Goal: Communication & Community: Answer question/provide support

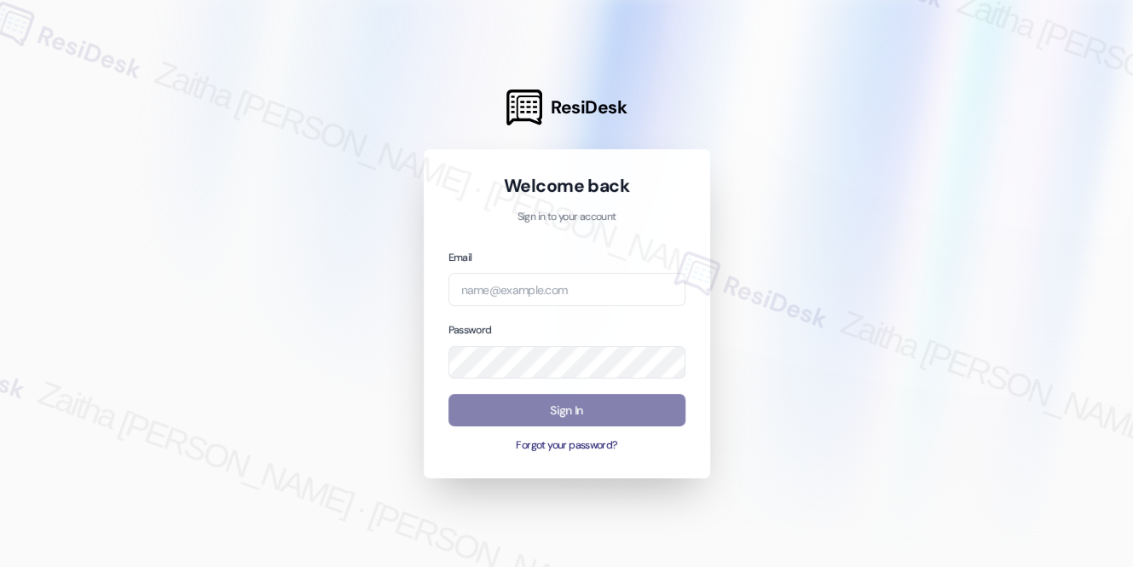
click at [596, 337] on div "Password" at bounding box center [566, 350] width 237 height 58
click at [554, 273] on input "email" at bounding box center [566, 289] width 237 height 33
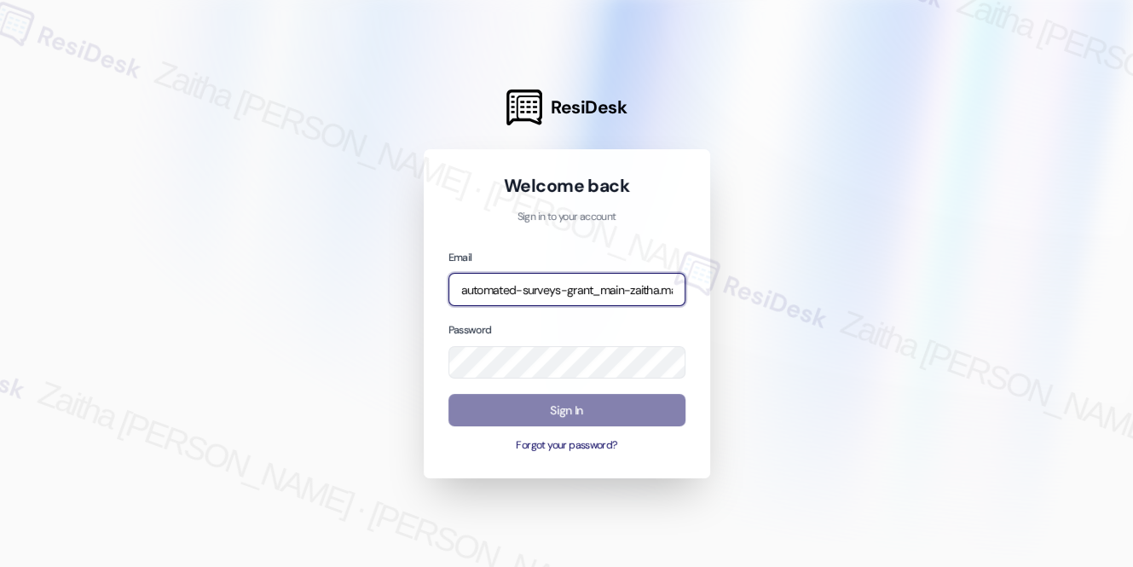
type input "automated-surveys-grant_main-zaitha.mae.[PERSON_NAME]@grant_[DOMAIN_NAME]"
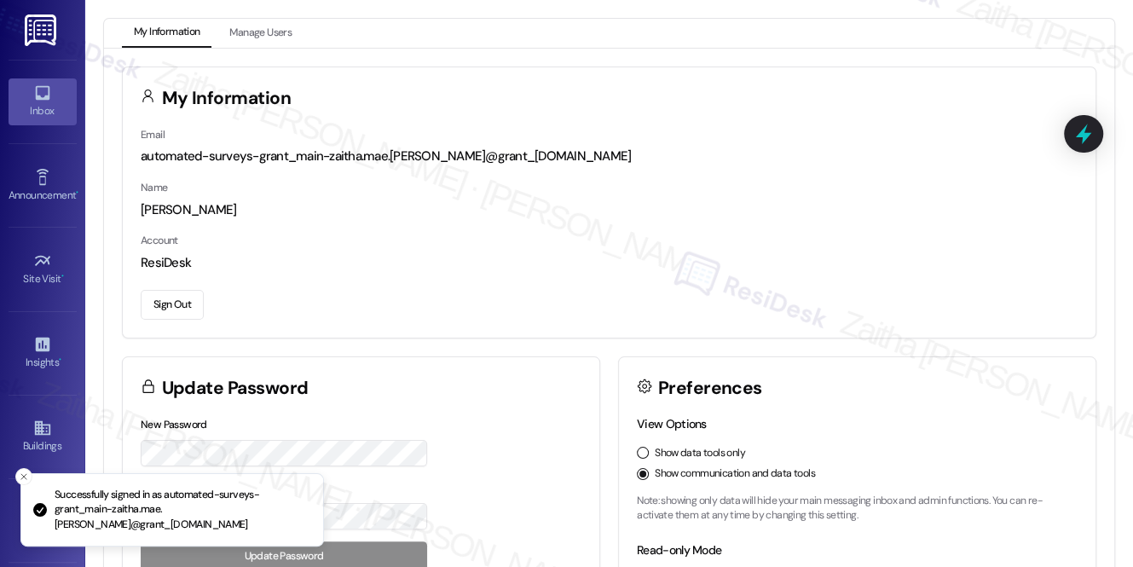
click at [43, 98] on icon at bounding box center [42, 93] width 14 height 14
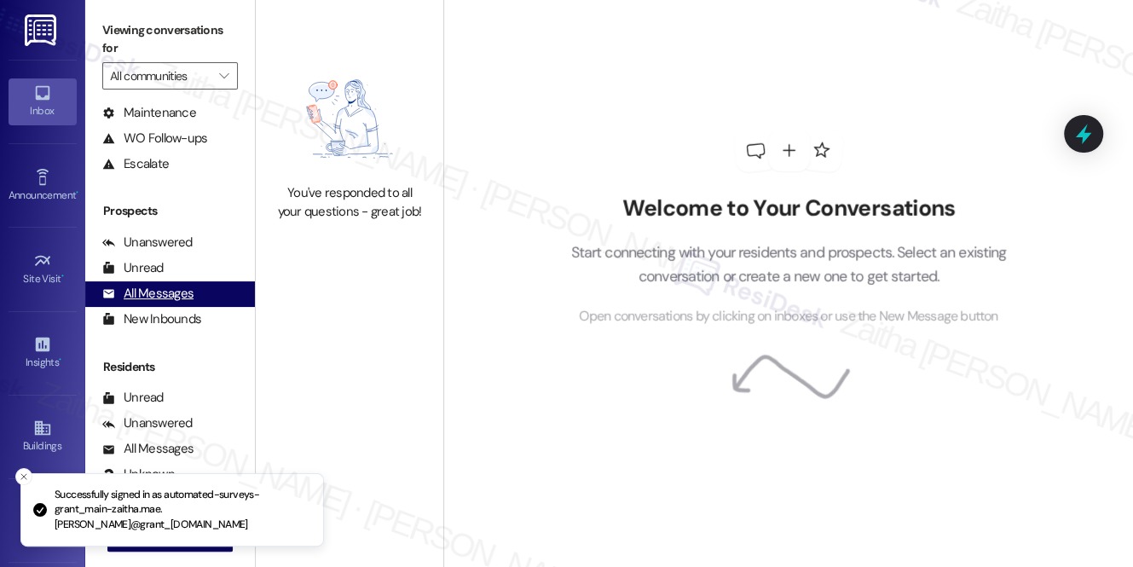
scroll to position [202, 0]
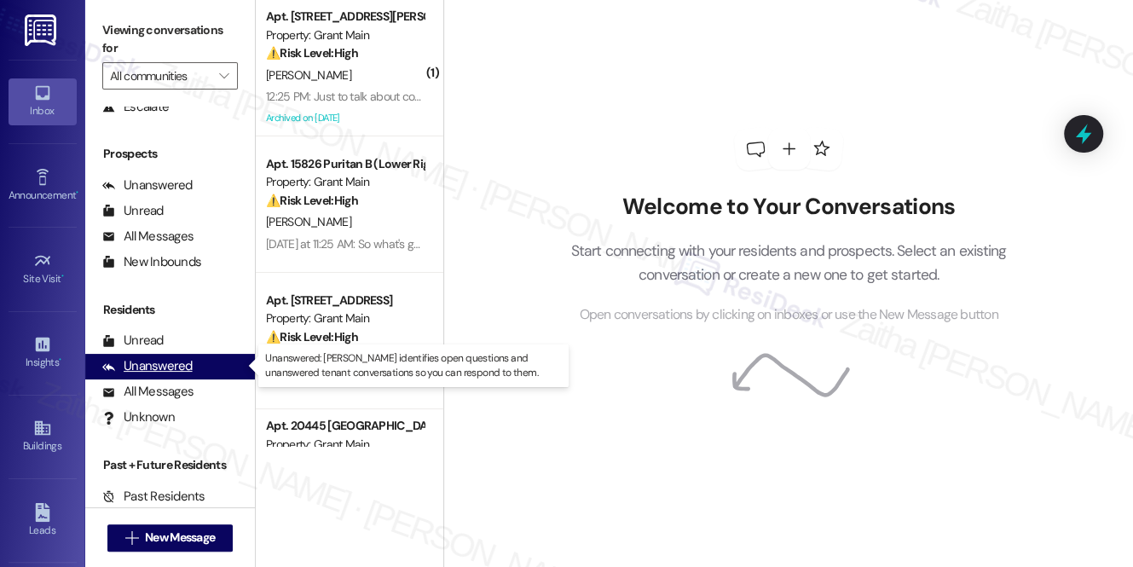
click at [157, 369] on div "Unanswered" at bounding box center [147, 366] width 90 height 18
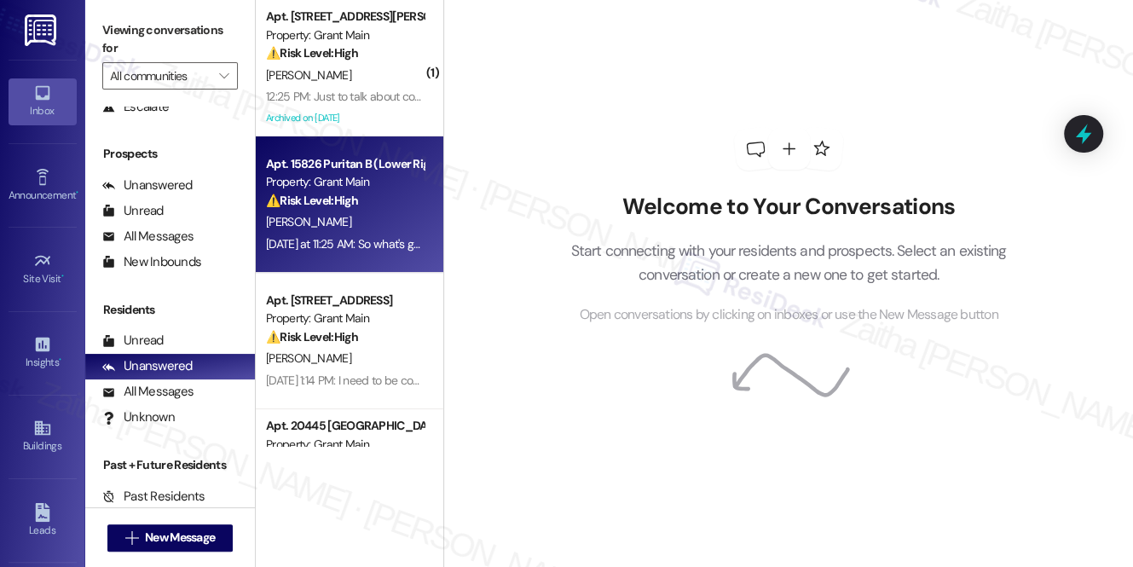
click at [383, 223] on div "[PERSON_NAME]" at bounding box center [344, 221] width 161 height 21
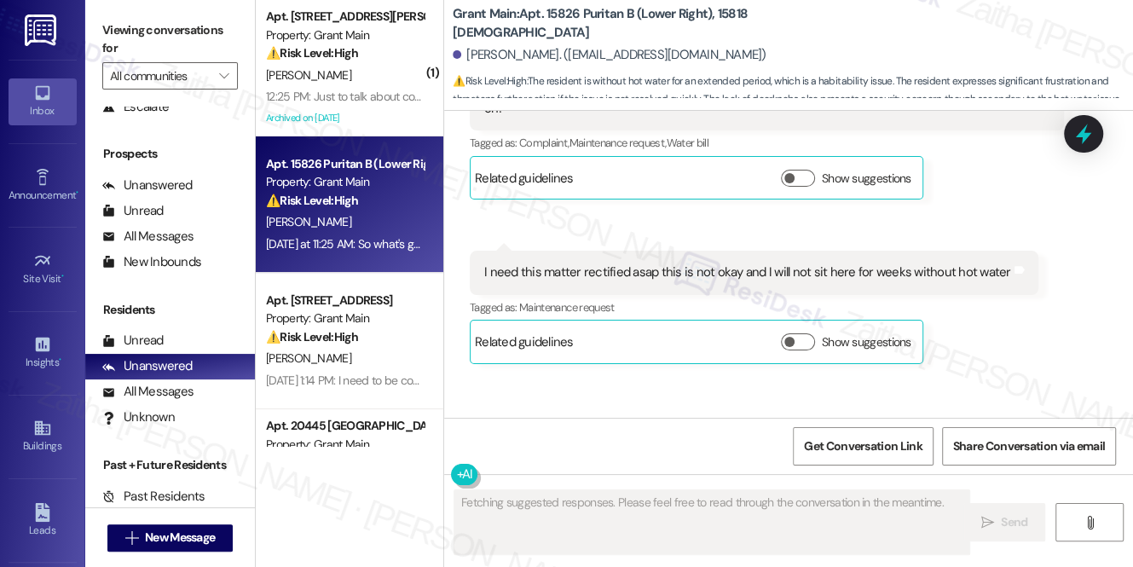
scroll to position [2522, 0]
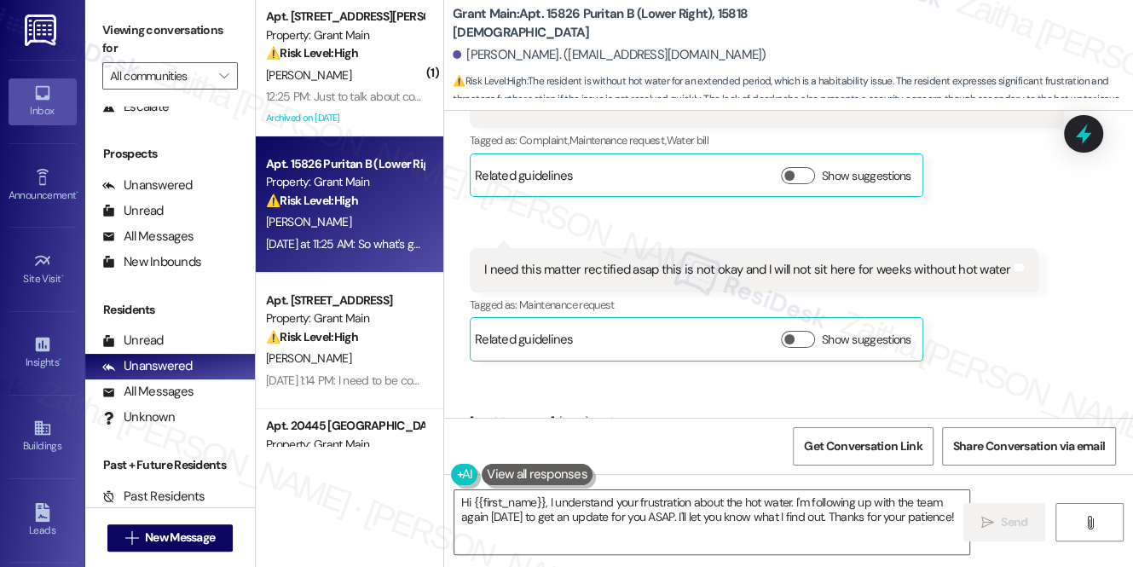
click at [728, 26] on b "Grant Main: Apt. 15826 Puritan B (Lower Right), 15818 [DEMOGRAPHIC_DATA]" at bounding box center [623, 23] width 341 height 37
copy b "15818"
click at [787, 496] on textarea "Hi {{first_name}}, I understand your frustration about the hot water. I'm follo…" at bounding box center [711, 522] width 515 height 64
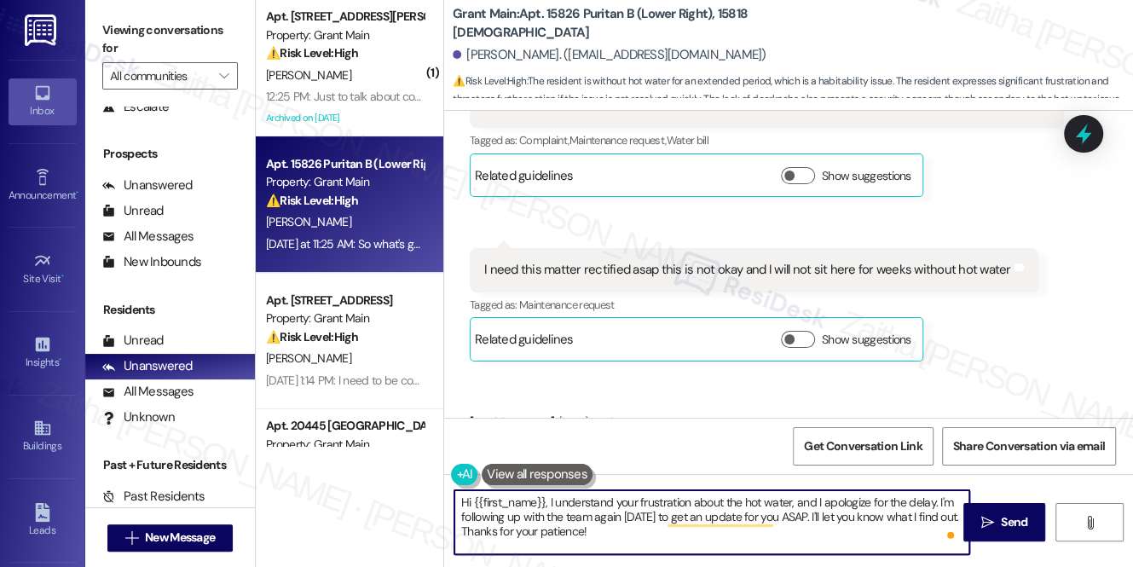
click at [783, 512] on textarea "Hi {{first_name}}, I understand your frustration about the hot water, and I apo…" at bounding box center [711, 522] width 515 height 64
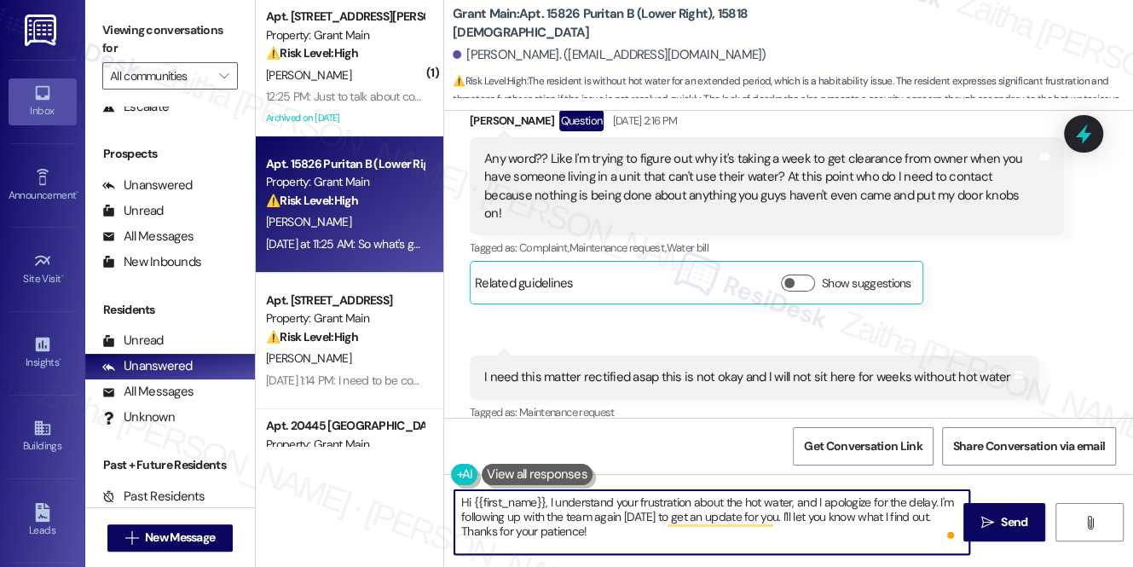
scroll to position [2368, 0]
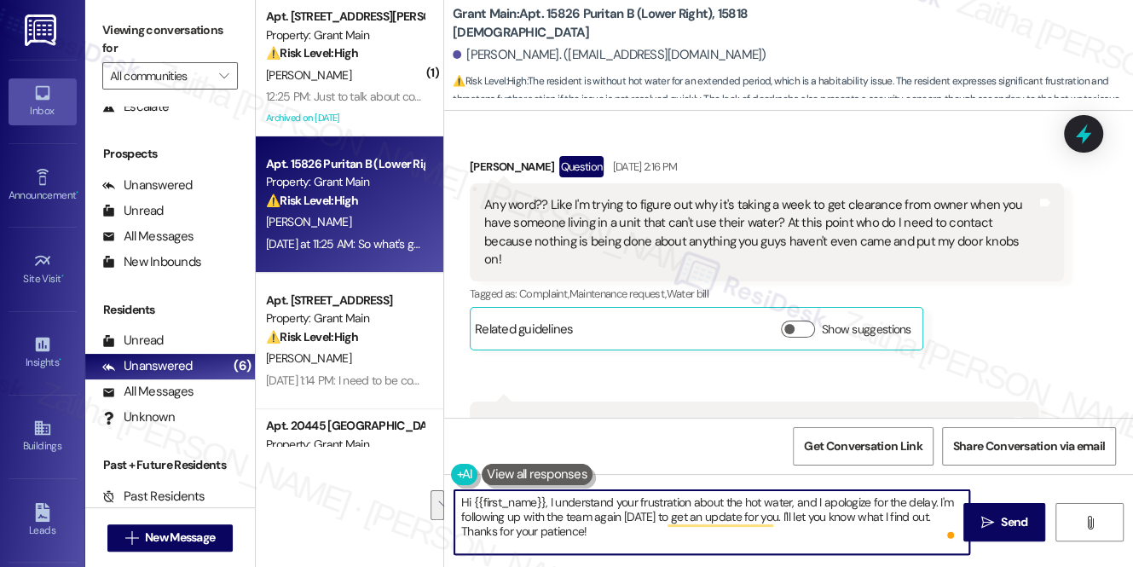
drag, startPoint x: 788, startPoint y: 517, endPoint x: 802, endPoint y: 541, distance: 27.9
click at [802, 541] on textarea "Hi {{first_name}}, I understand your frustration about the hot water, and I apo…" at bounding box center [711, 522] width 515 height 64
click at [509, 528] on textarea "Hi {{first_name}}, I understand your frustration about the hot water, and I apo…" at bounding box center [711, 522] width 515 height 64
click at [467, 526] on textarea "Hi {{first_name}}, I understand your frustration about the hot water, and I apo…" at bounding box center [711, 522] width 515 height 64
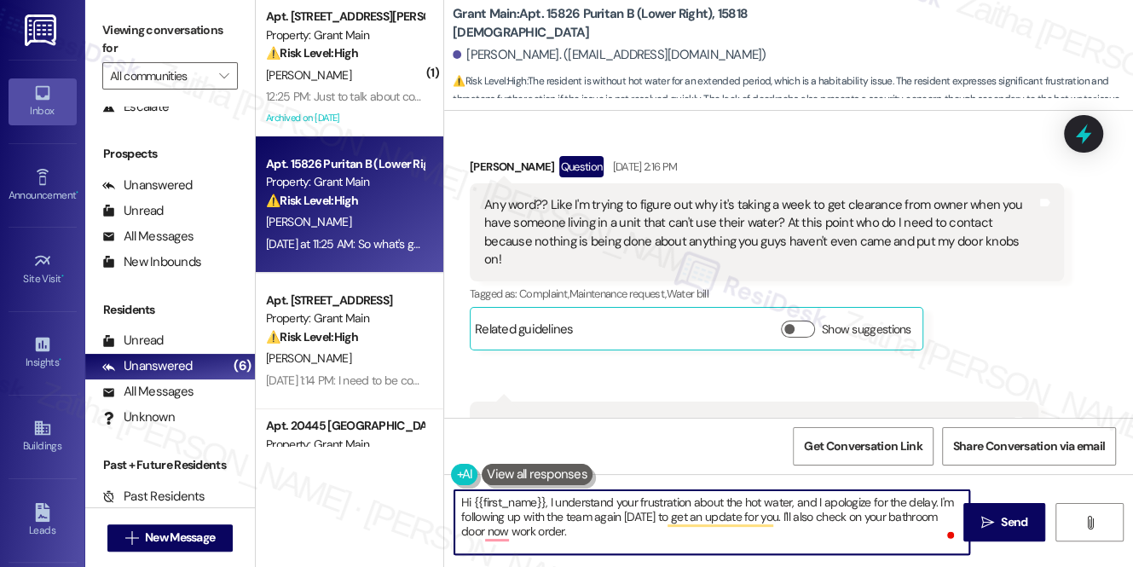
click at [467, 526] on textarea "Hi {{first_name}}, I understand your frustration about the hot water, and I apo…" at bounding box center [711, 522] width 515 height 64
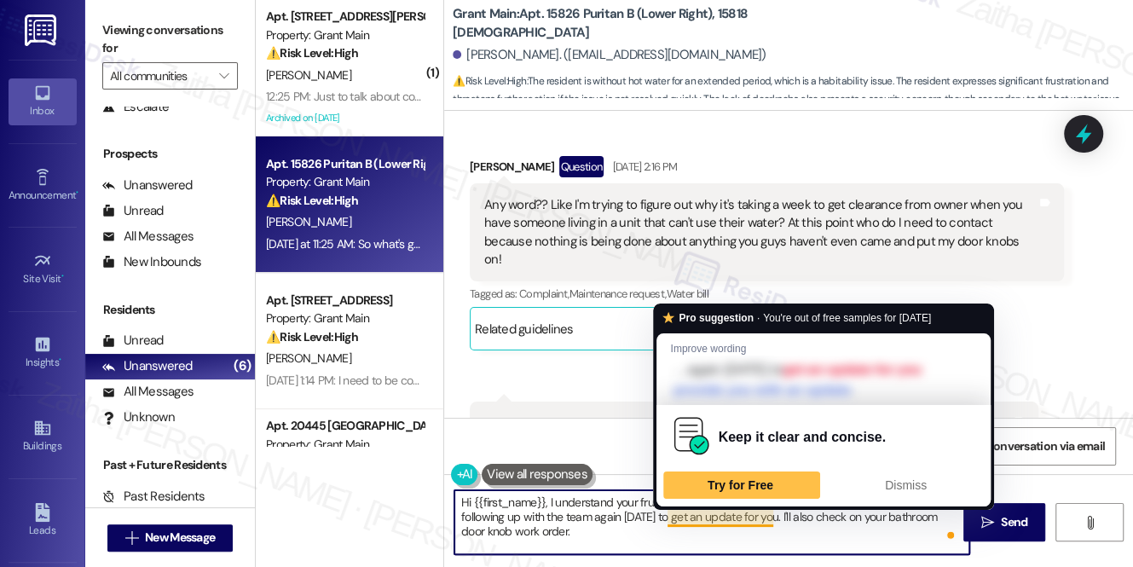
click at [762, 514] on textarea "Hi {{first_name}}, I understand your frustration about the hot water, and I apo…" at bounding box center [711, 522] width 515 height 64
click at [763, 514] on textarea "Hi {{first_name}}, I understand your frustration about the hot water, and I apo…" at bounding box center [711, 522] width 515 height 64
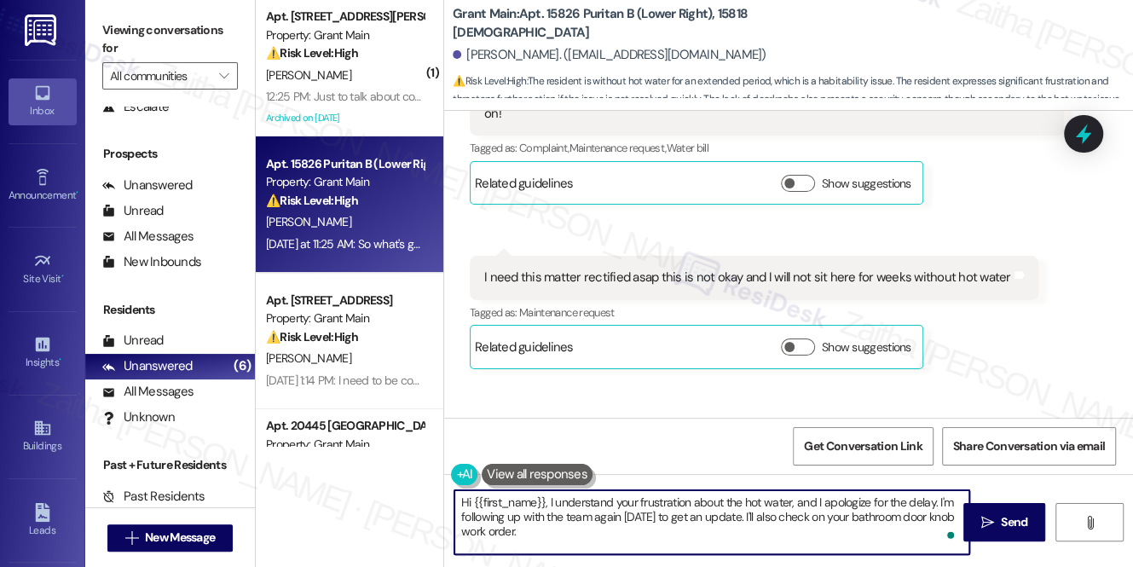
scroll to position [2523, 0]
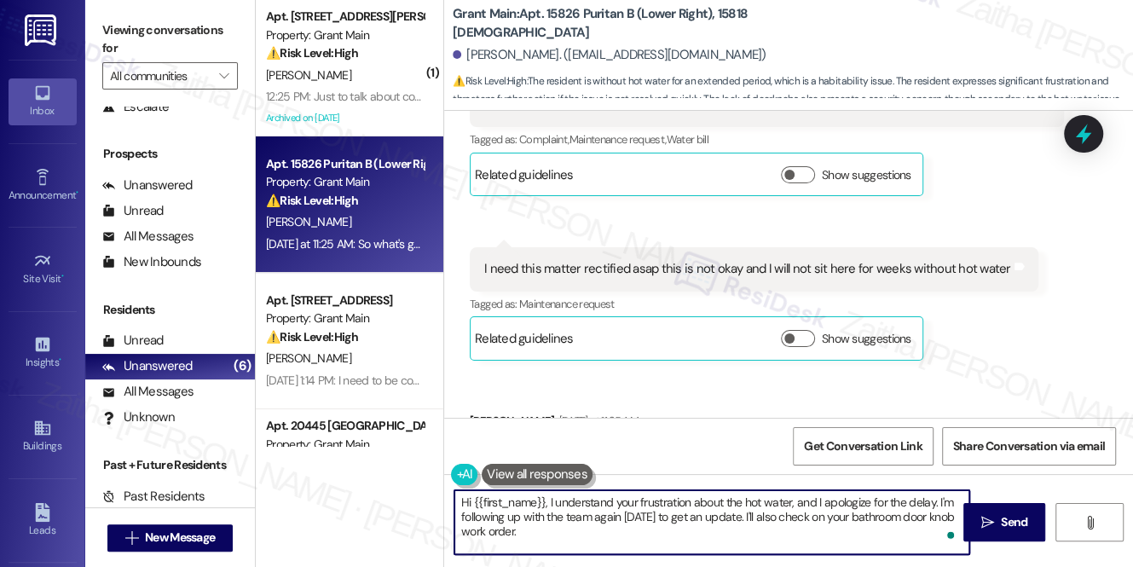
click at [557, 530] on textarea "Hi {{first_name}}, I understand your frustration about the hot water, and I apo…" at bounding box center [711, 522] width 515 height 64
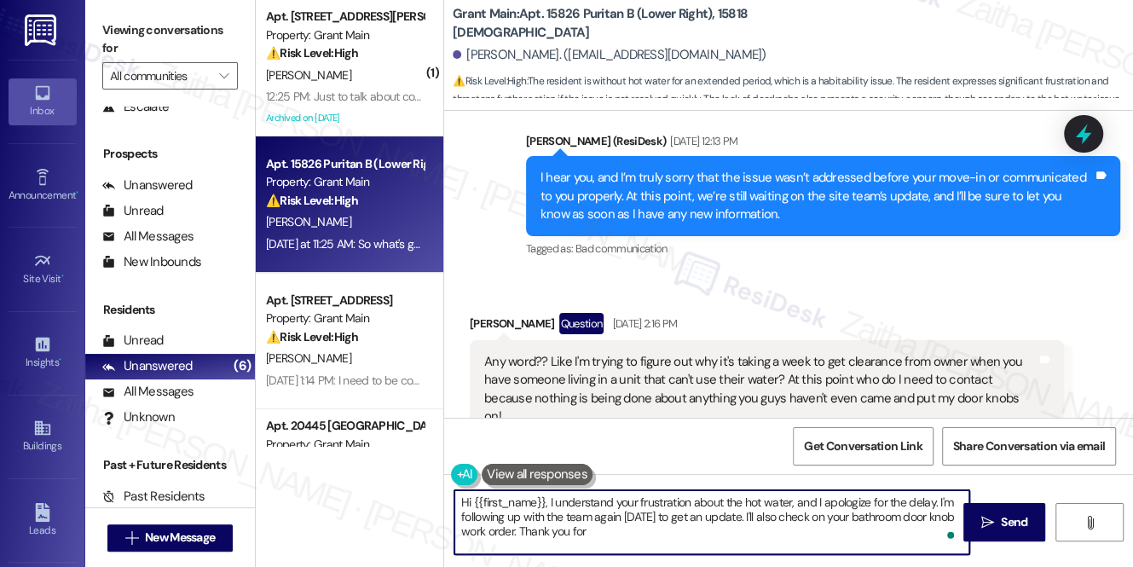
scroll to position [2213, 0]
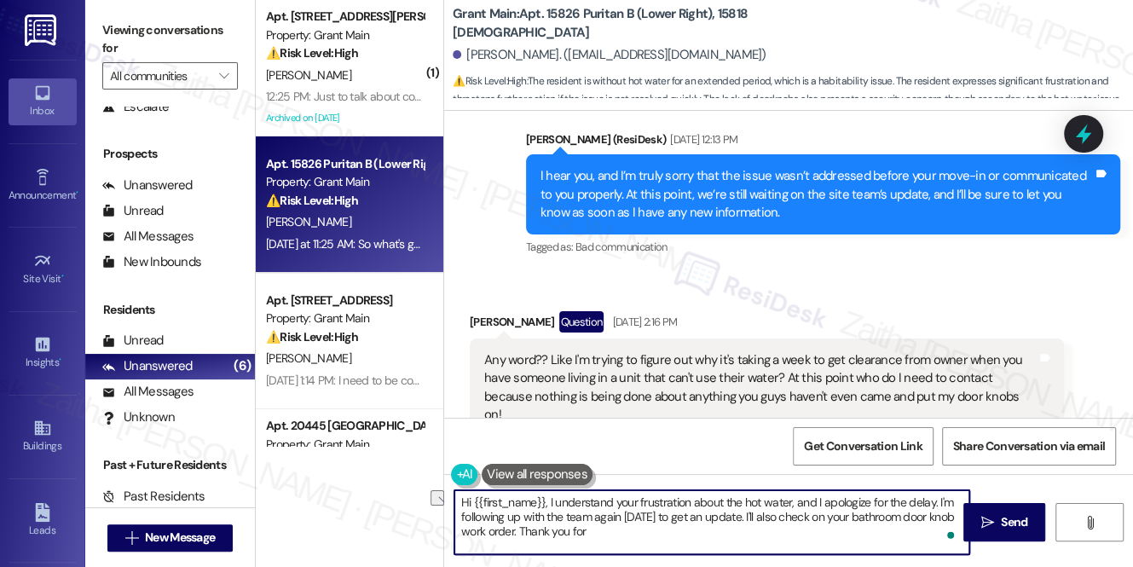
drag, startPoint x: 519, startPoint y: 525, endPoint x: 636, endPoint y: 529, distance: 116.9
click at [636, 529] on textarea "Hi {{first_name}}, I understand your frustration about the hot water, and I apo…" at bounding box center [711, 522] width 515 height 64
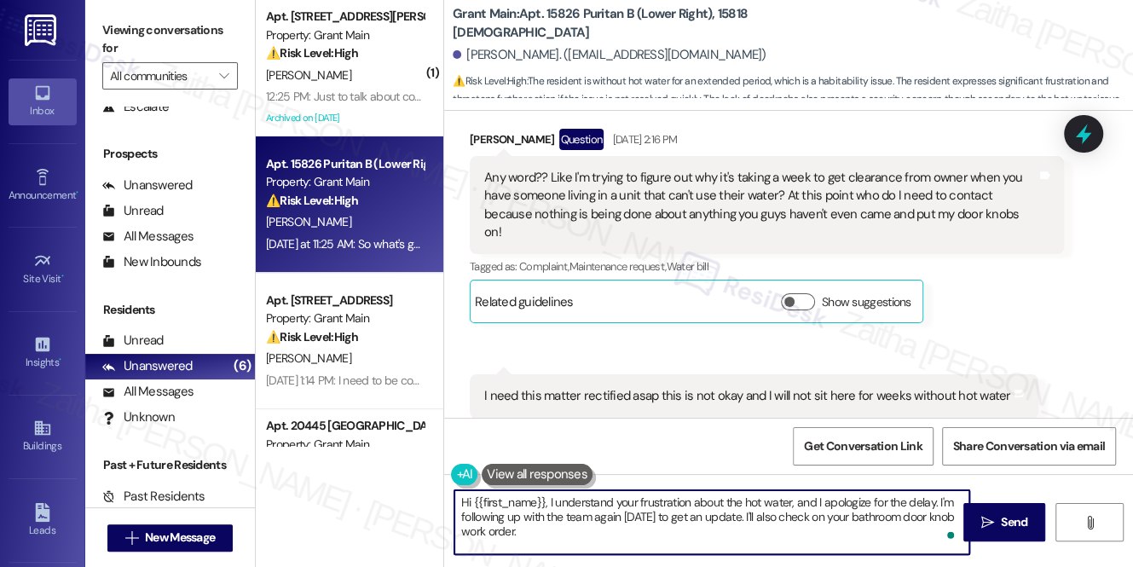
scroll to position [2523, 0]
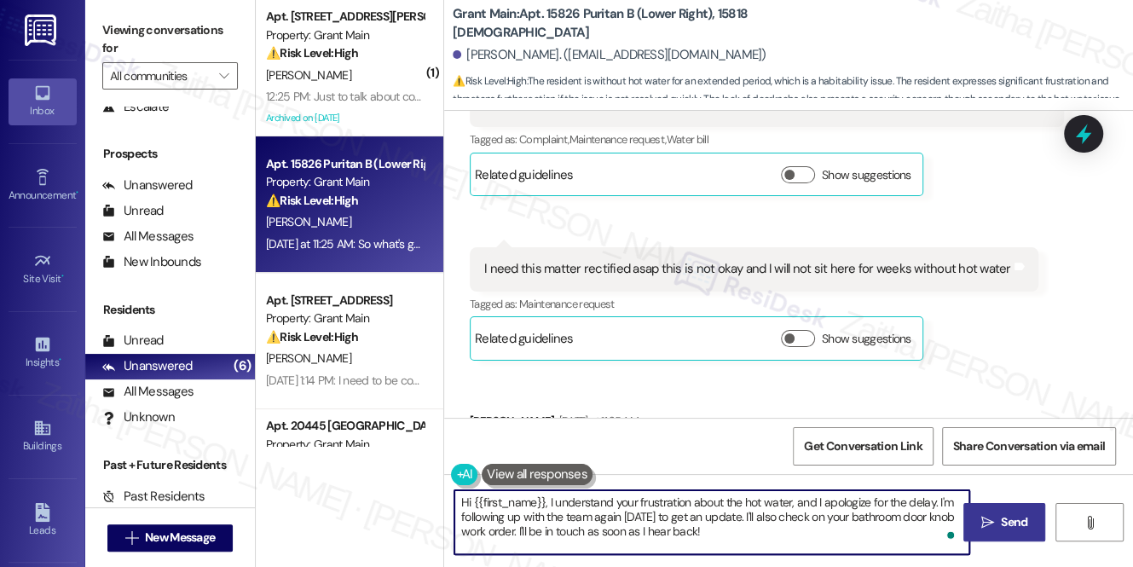
type textarea "Hi {{first_name}}, I understand your frustration about the hot water, and I apo…"
click at [997, 521] on span "Send" at bounding box center [1013, 522] width 33 height 18
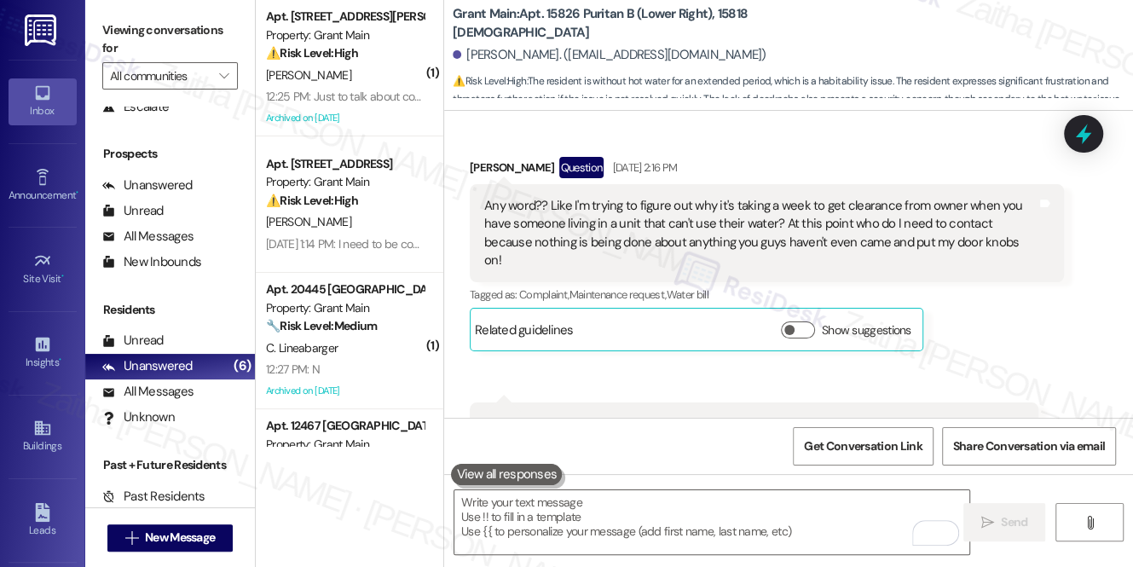
scroll to position [2367, 0]
click at [1078, 136] on icon at bounding box center [1083, 134] width 20 height 26
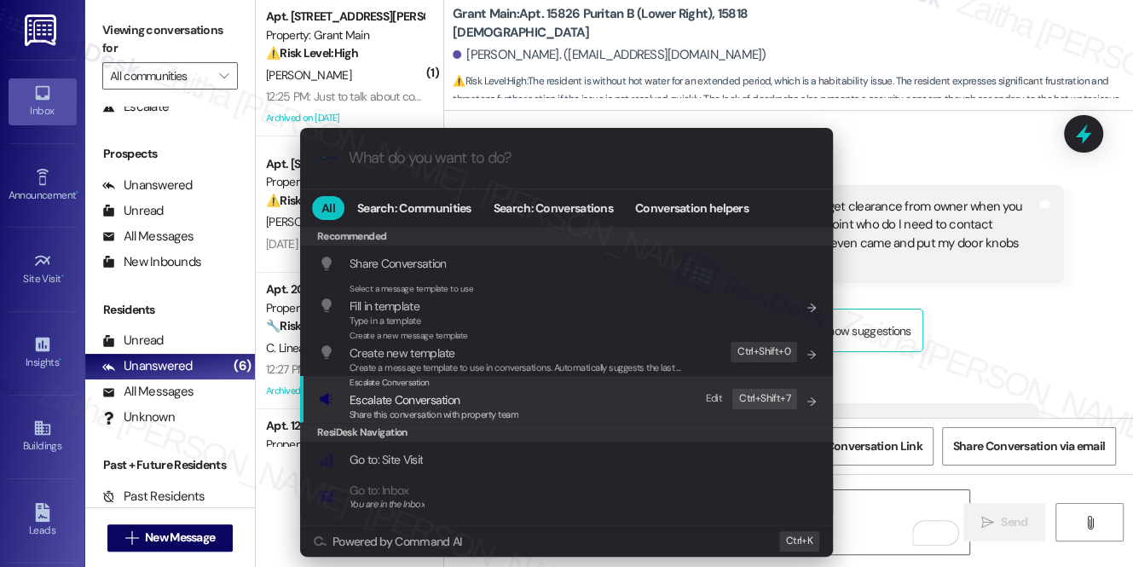
click at [414, 392] on span "Escalate Conversation" at bounding box center [405, 399] width 110 height 15
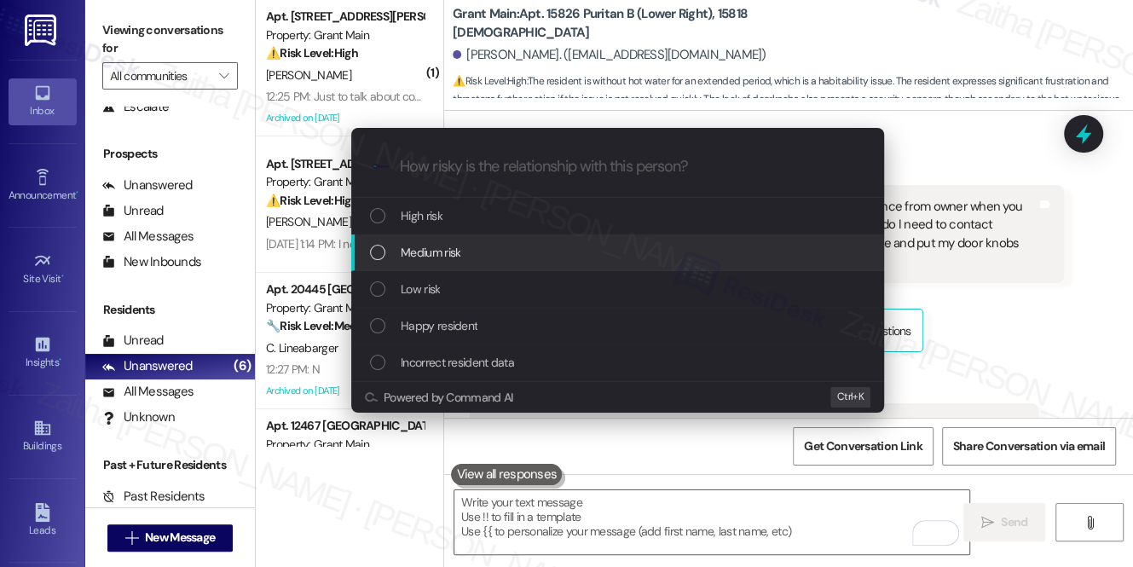
click at [446, 257] on span "Medium risk" at bounding box center [431, 252] width 60 height 19
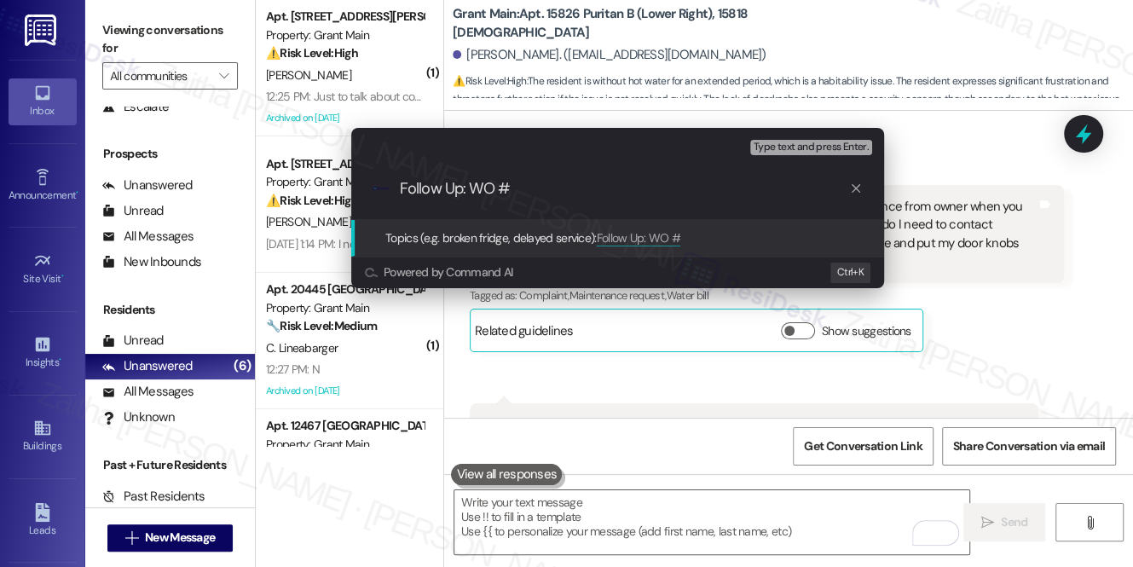
paste input "#49613"
paste input "#49522"
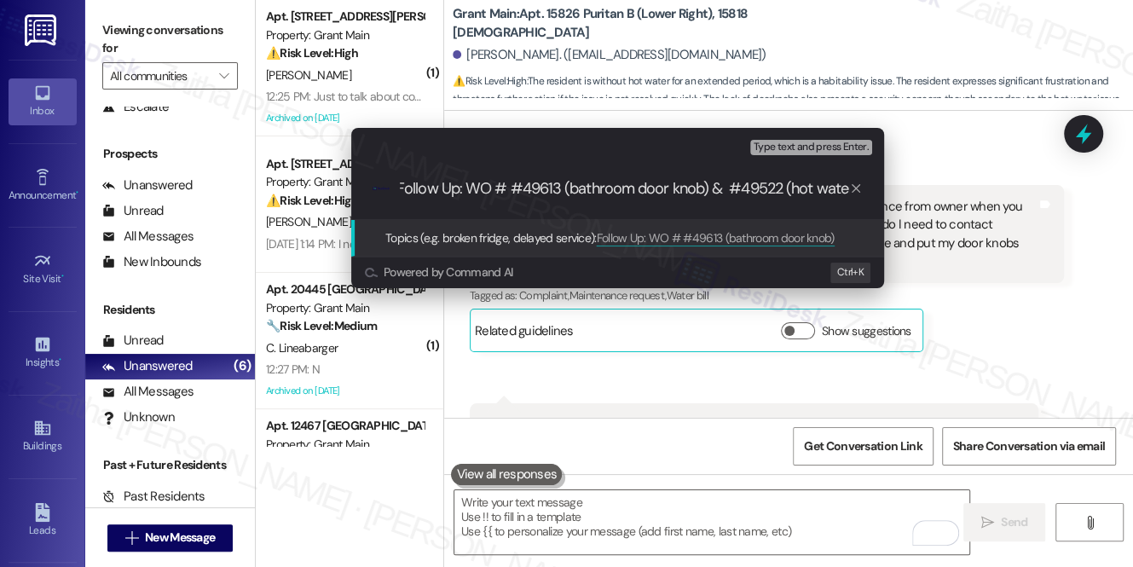
scroll to position [0, 9]
type input "Follow Up: WO # #49613 (bathroom door knob) & #49522 (hot water issue)"
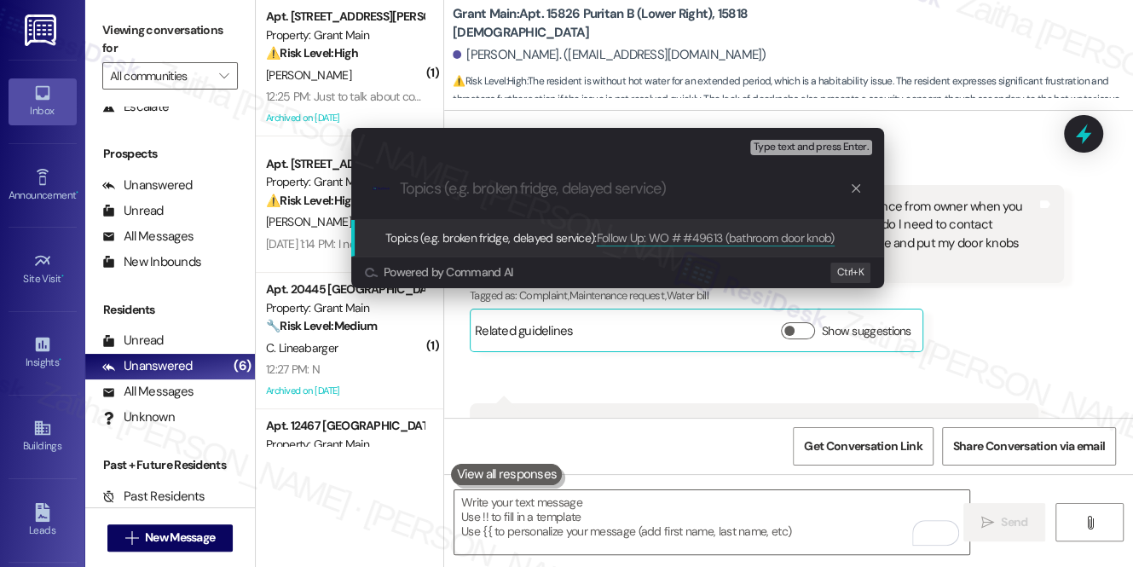
scroll to position [0, 0]
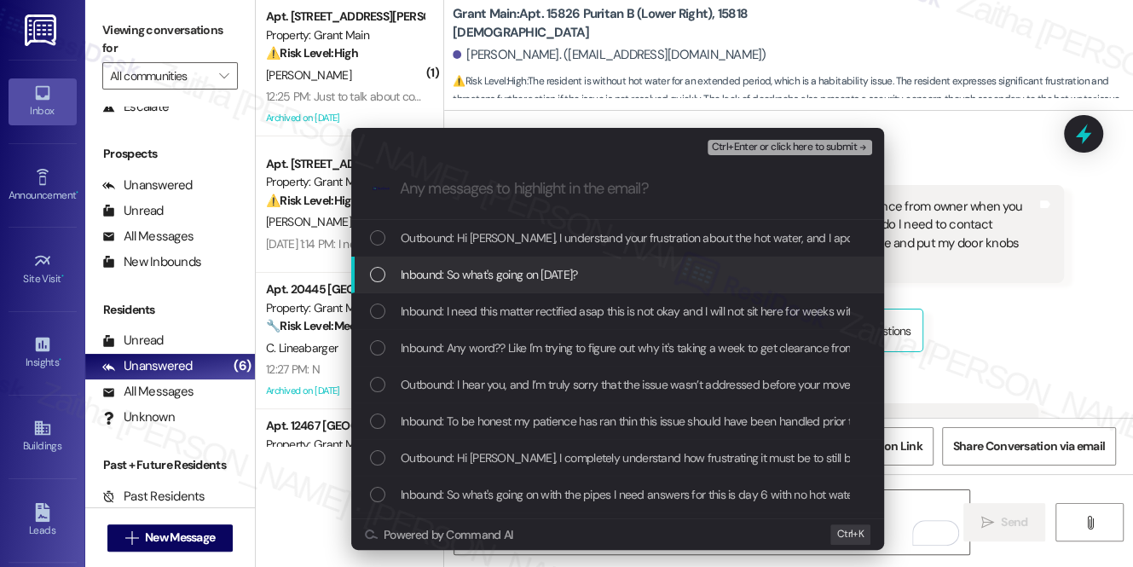
click at [627, 278] on div "Inbound: So what's going on [DATE]?" at bounding box center [619, 274] width 499 height 19
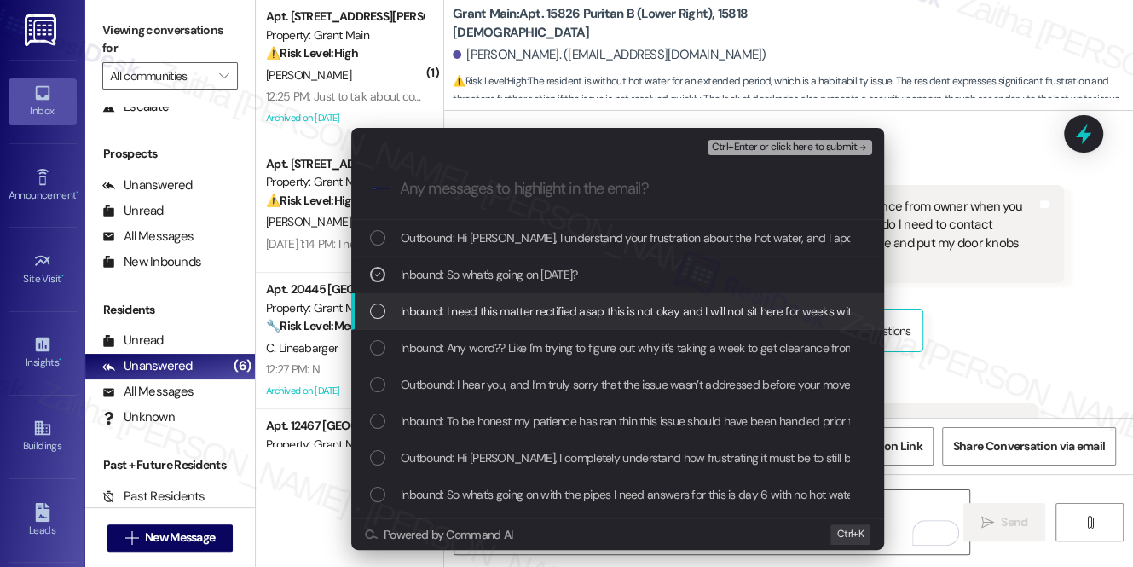
click at [610, 305] on span "Inbound: I need this matter rectified asap this is not okay and I will not sit …" at bounding box center [662, 311] width 523 height 19
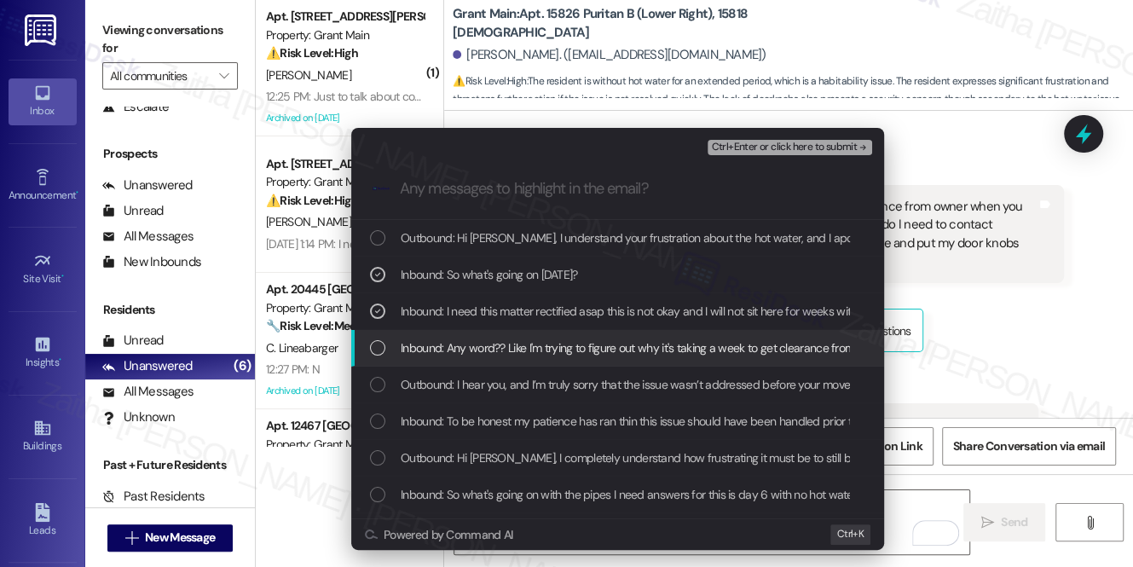
click at [610, 334] on div "Inbound: Any word?? Like I'm trying to figure out why it's taking a week to get…" at bounding box center [617, 348] width 533 height 37
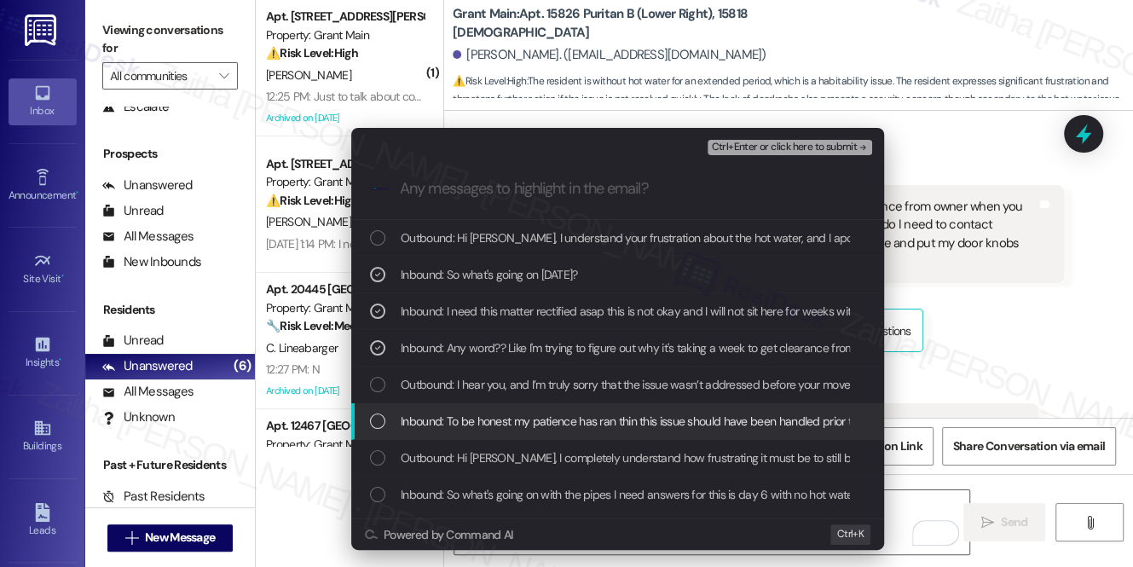
click at [602, 416] on span "Inbound: To be honest my patience has ran thin this issue should have been hand…" at bounding box center [949, 421] width 1096 height 19
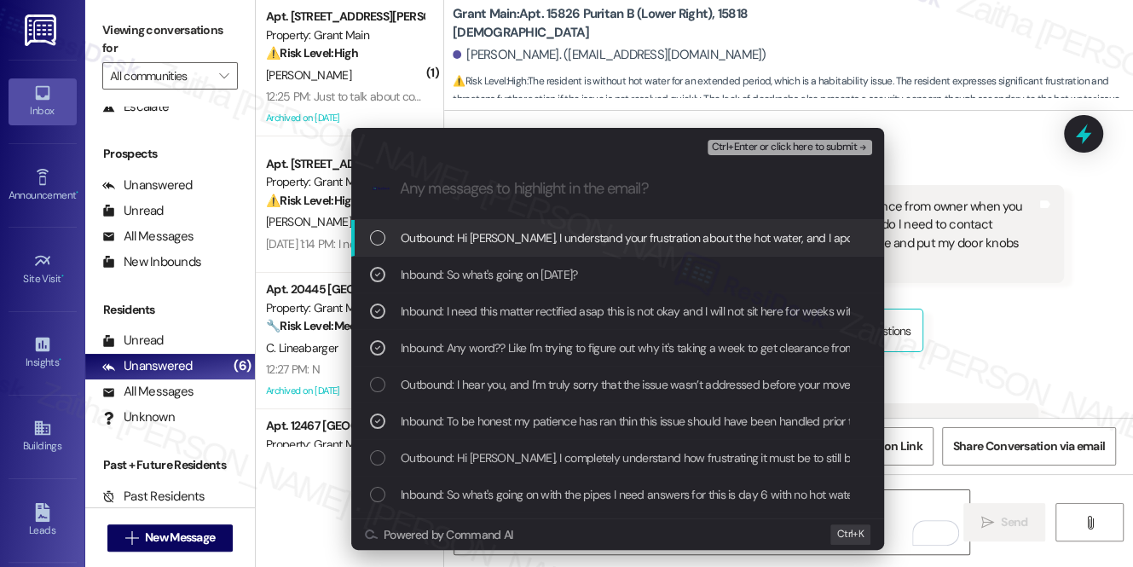
click at [771, 151] on span "Ctrl+Enter or click here to submit" at bounding box center [784, 148] width 146 height 12
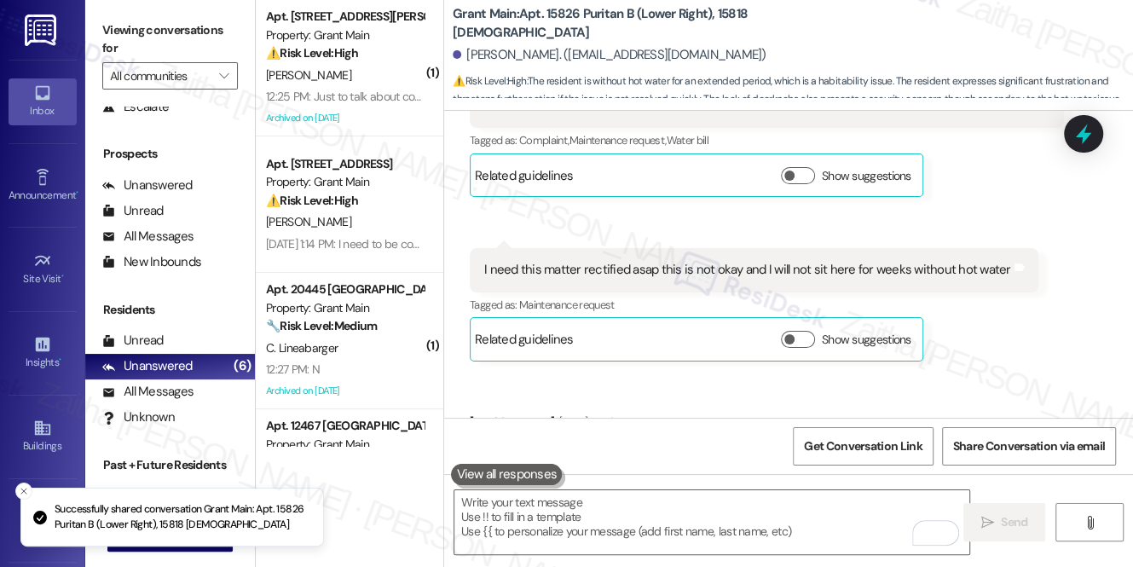
scroll to position [2522, 0]
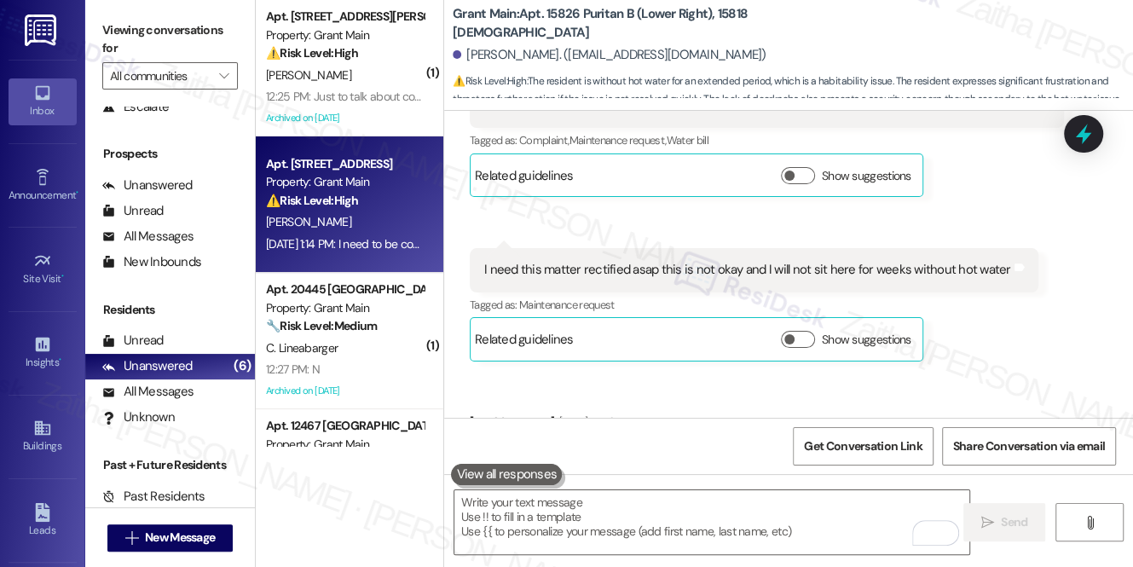
click at [413, 210] on div "Apt. 14366 [GEOGRAPHIC_DATA], 14366 Westwood Property: Grant Main ⚠️ Risk Level…" at bounding box center [344, 182] width 161 height 58
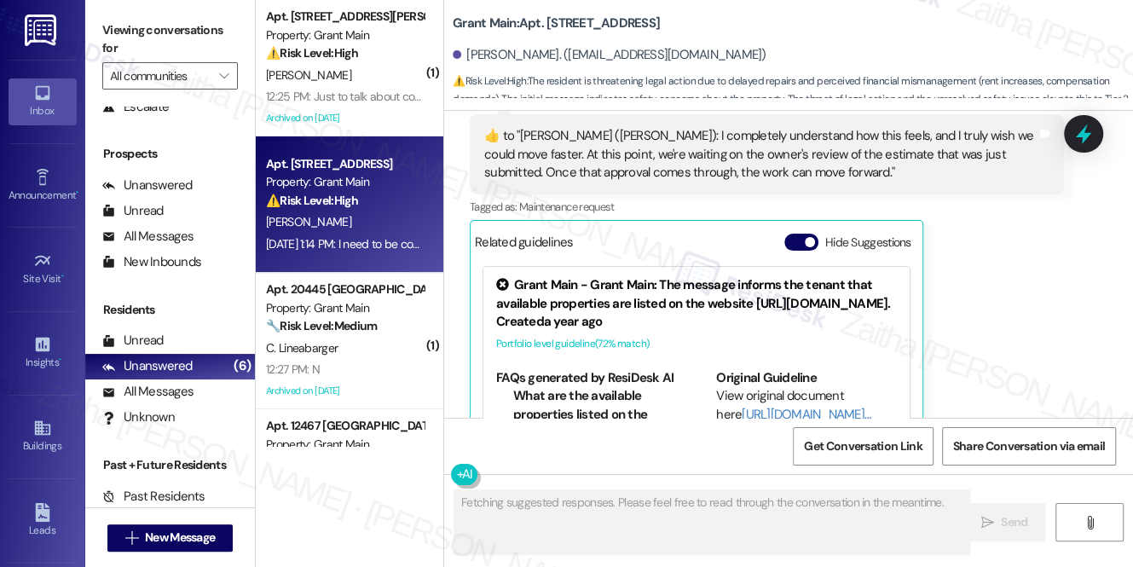
scroll to position [16335, 0]
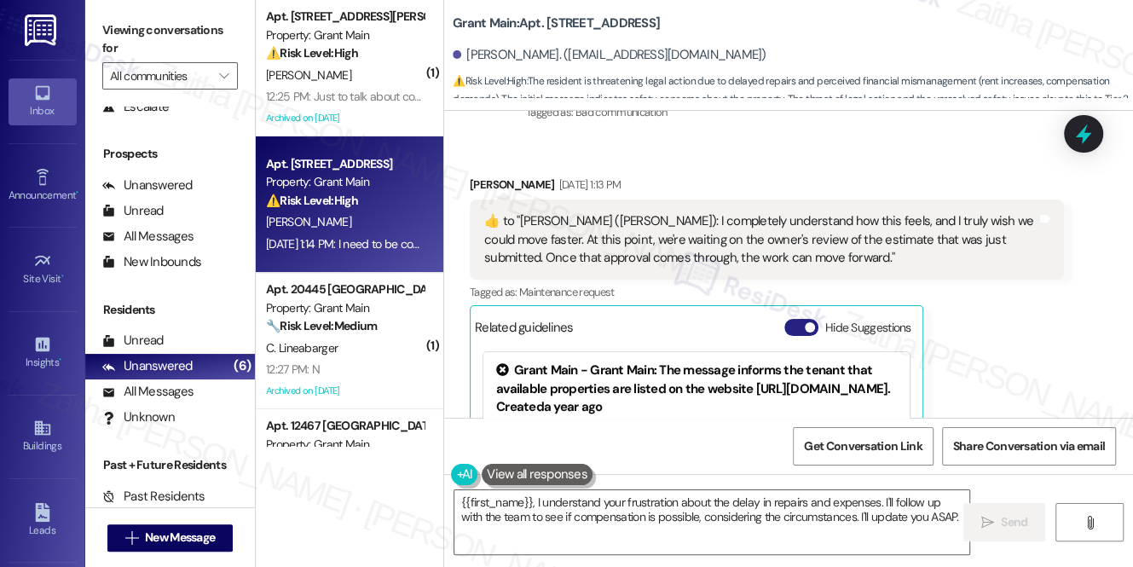
click at [795, 319] on button "Hide Suggestions" at bounding box center [801, 327] width 34 height 17
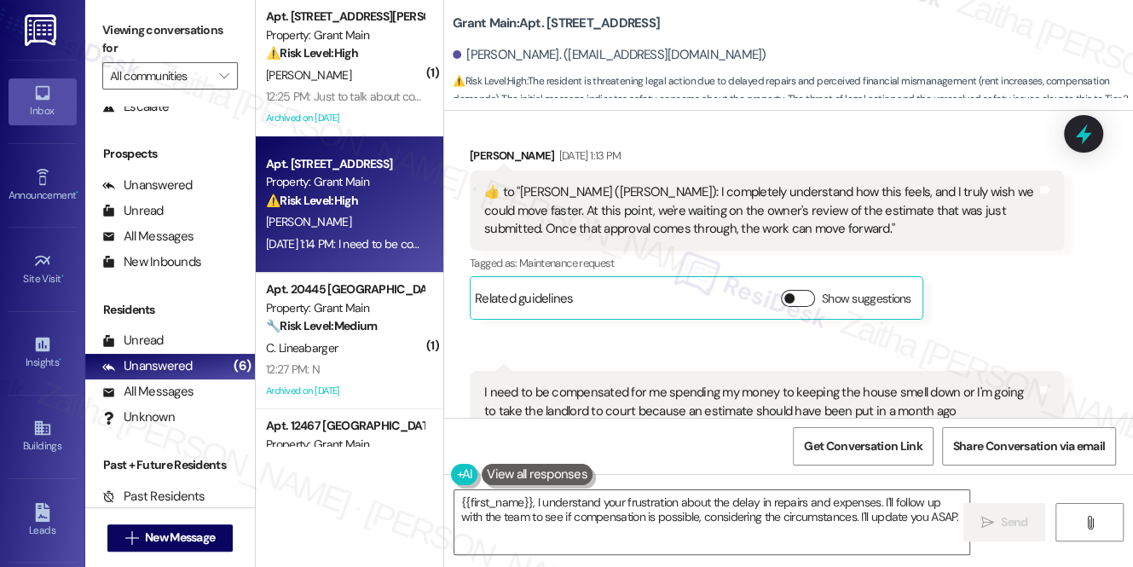
scroll to position [16341, 0]
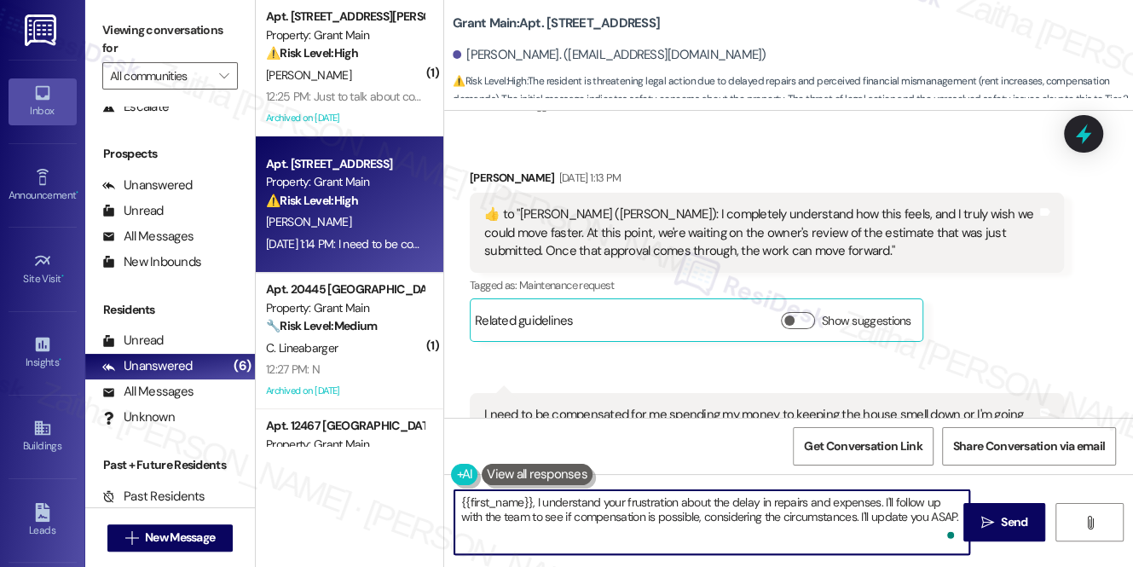
drag, startPoint x: 908, startPoint y: 516, endPoint x: 941, endPoint y: 518, distance: 33.3
click at [941, 518] on textarea "{{first_name}}, I understand your frustration about the delay in repairs and ex…" at bounding box center [711, 522] width 515 height 64
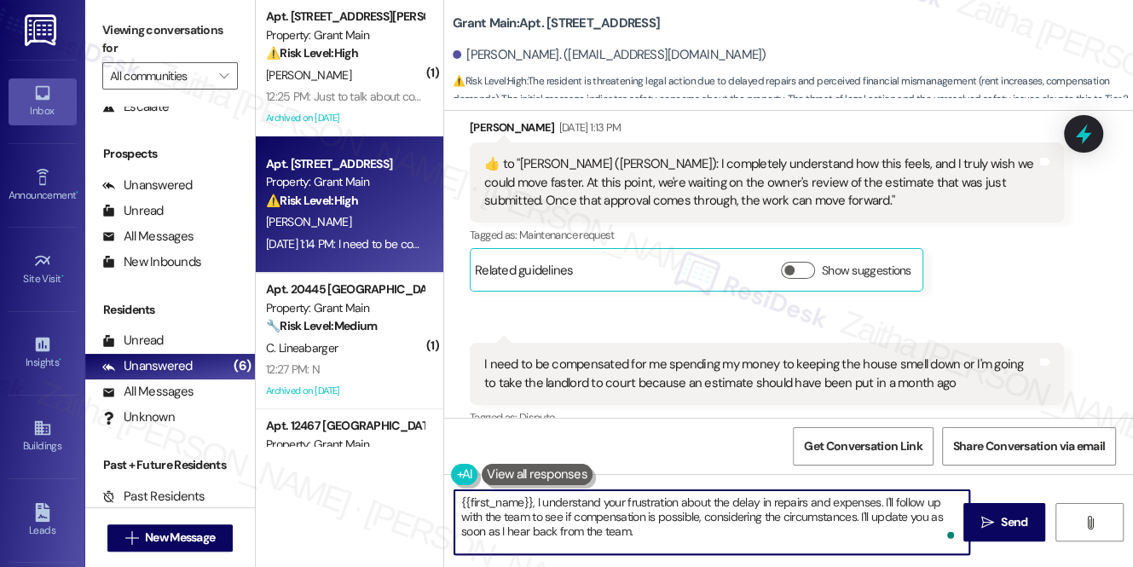
scroll to position [16418, 0]
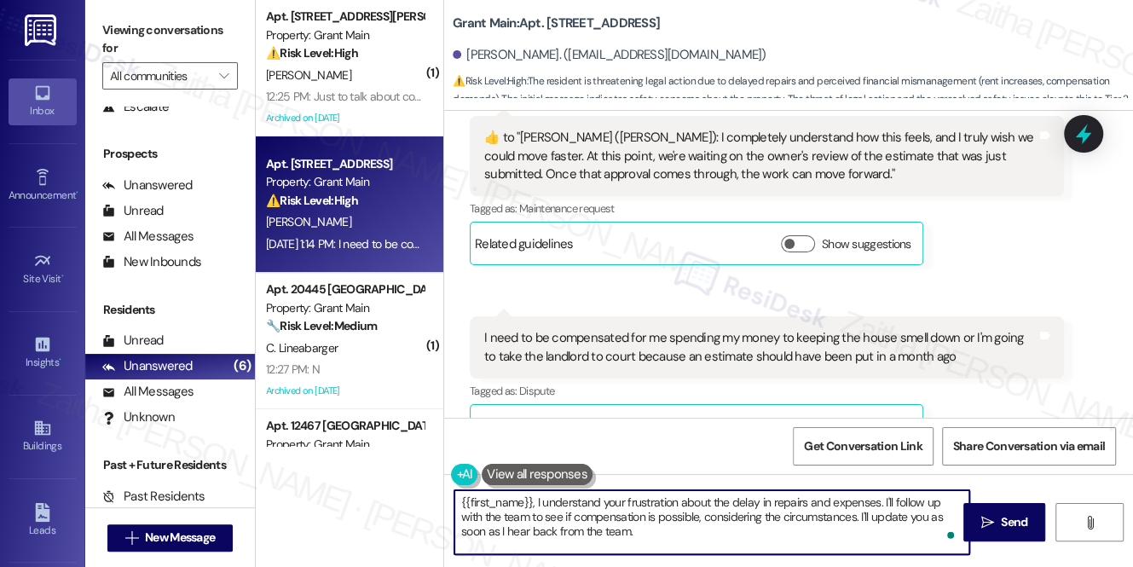
click at [462, 504] on textarea "{{first_name}}, I understand your frustration about the delay in repairs and ex…" at bounding box center [711, 522] width 515 height 64
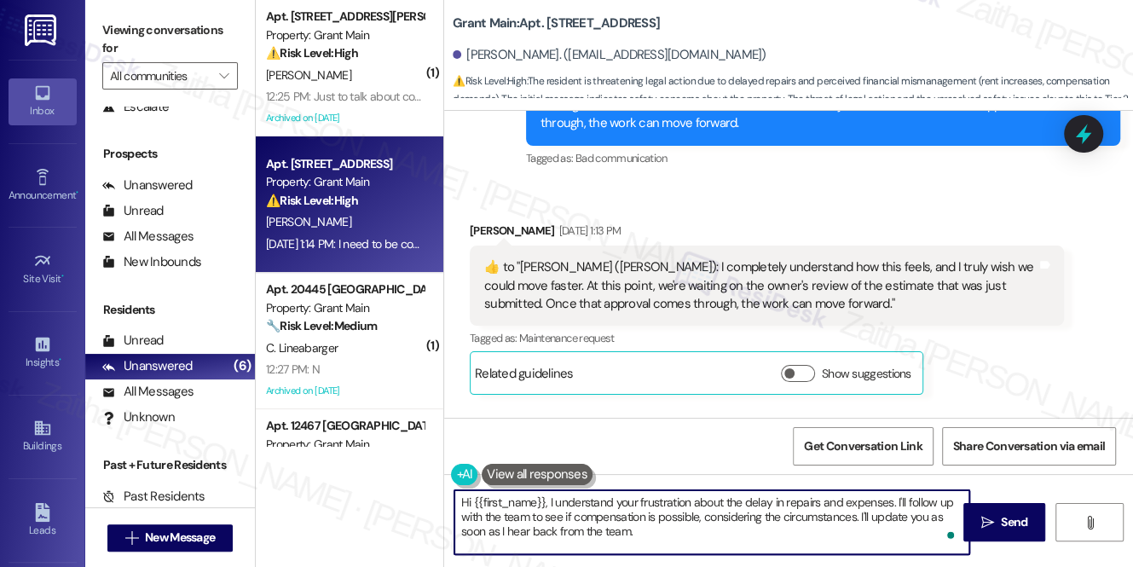
scroll to position [16264, 0]
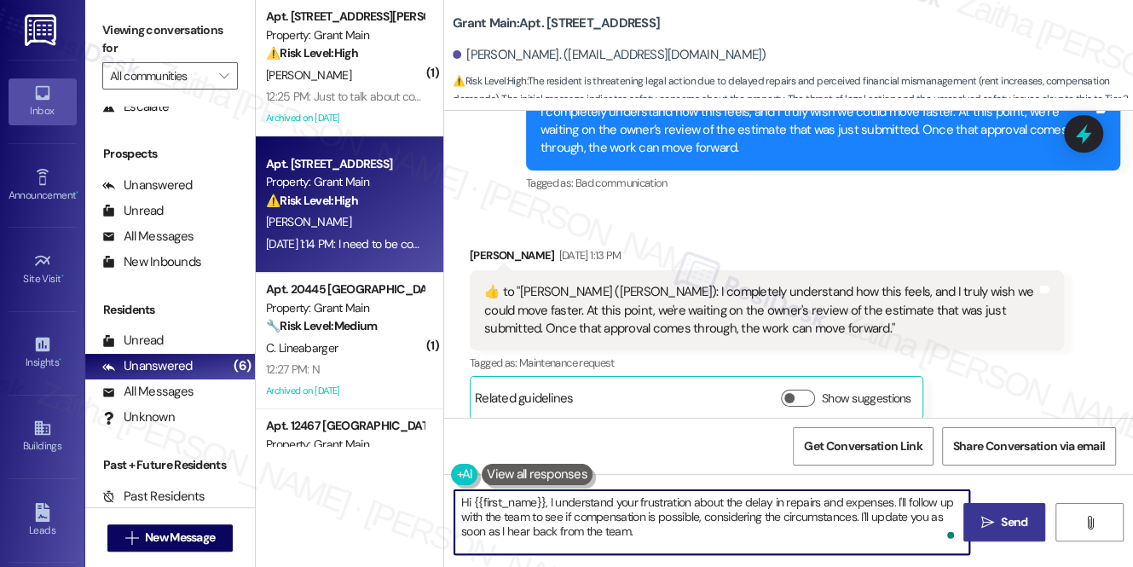
type textarea "Hi {{first_name}}, I understand your frustration about the delay in repairs and…"
click at [985, 522] on icon "" at bounding box center [987, 523] width 13 height 14
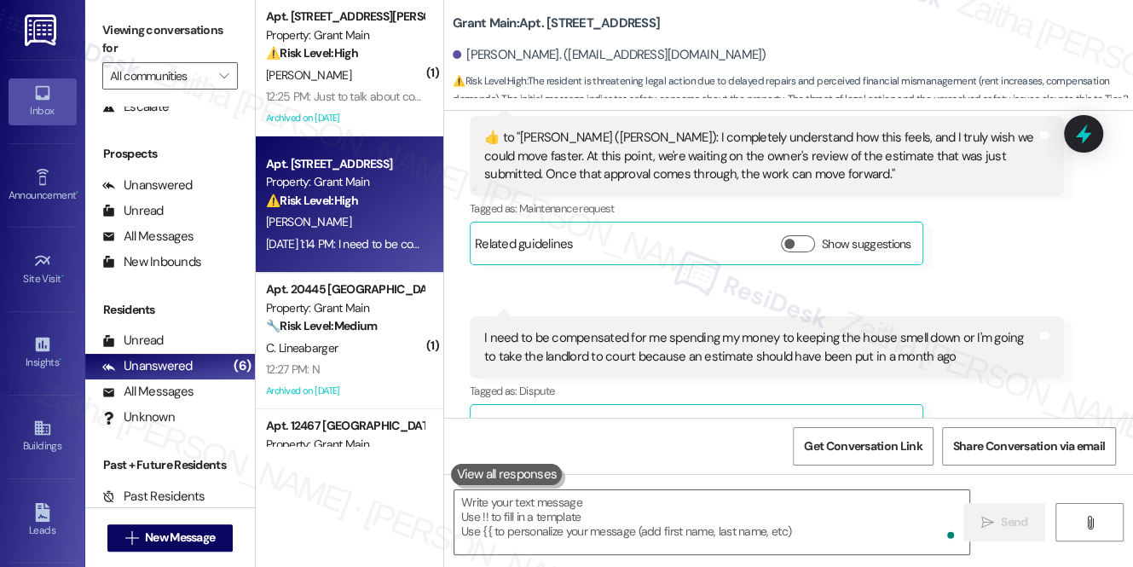
scroll to position [16417, 0]
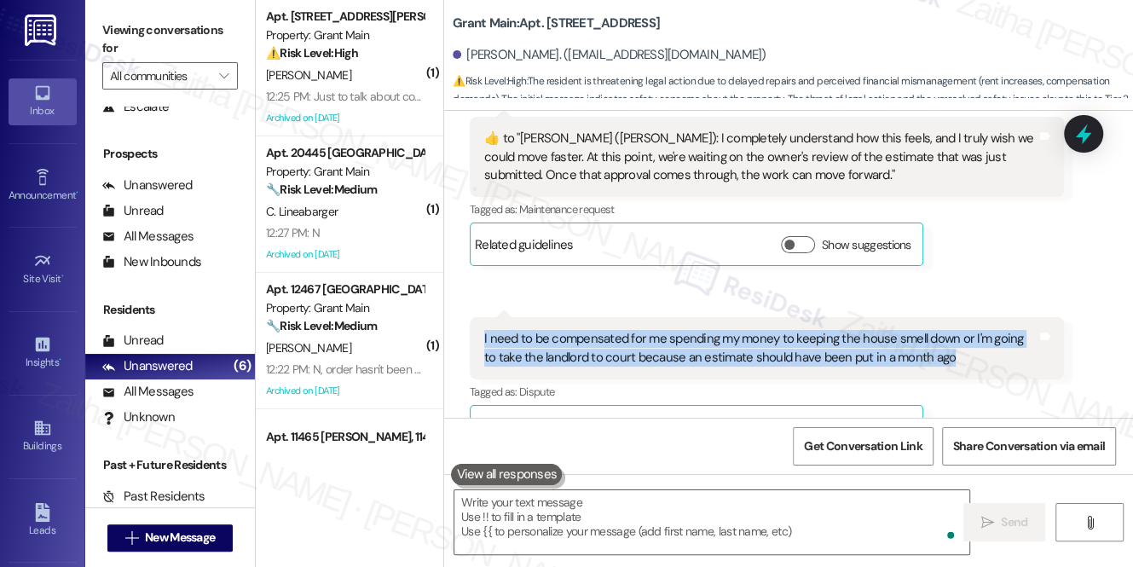
drag, startPoint x: 482, startPoint y: 292, endPoint x: 968, endPoint y: 334, distance: 488.7
click at [968, 334] on div "I need to be compensated for me spending my money to keeping the house smell do…" at bounding box center [767, 348] width 594 height 62
copy div "I need to be compensated for me spending my money to keeping the house smell do…"
click at [745, 304] on div "Received via SMS 1:14 PM [PERSON_NAME] Question [DATE] 1:14 PM I need to be com…" at bounding box center [767, 382] width 620 height 157
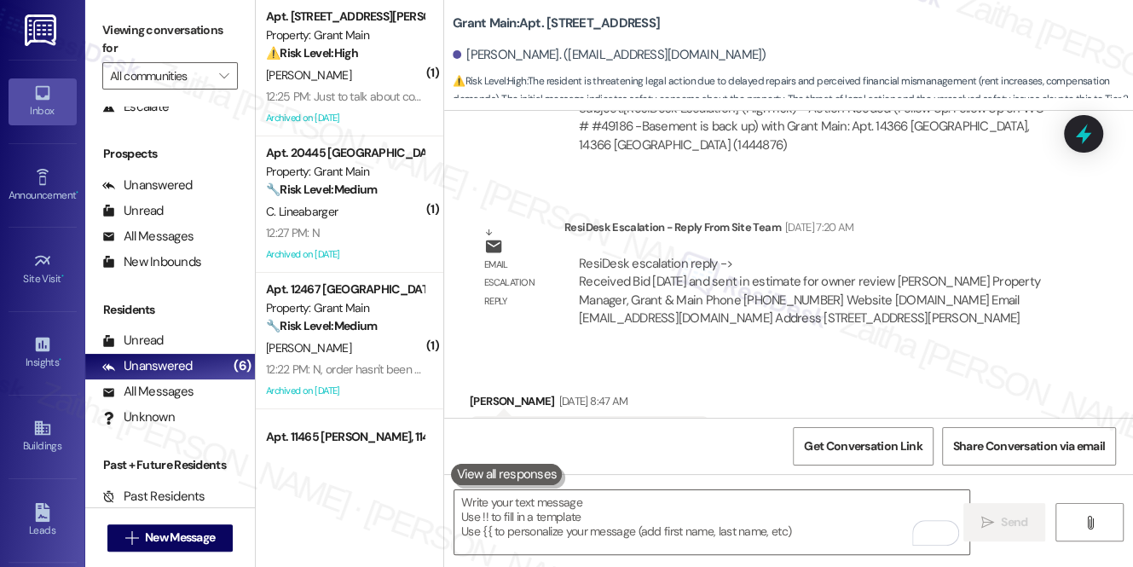
scroll to position [14868, 0]
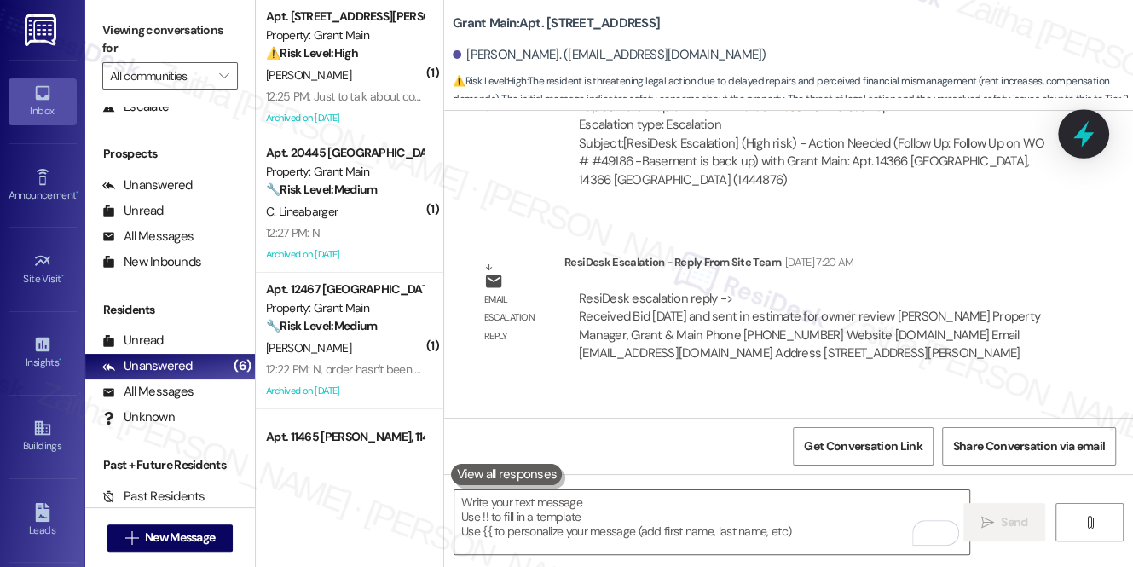
click at [1089, 130] on icon at bounding box center [1083, 133] width 29 height 29
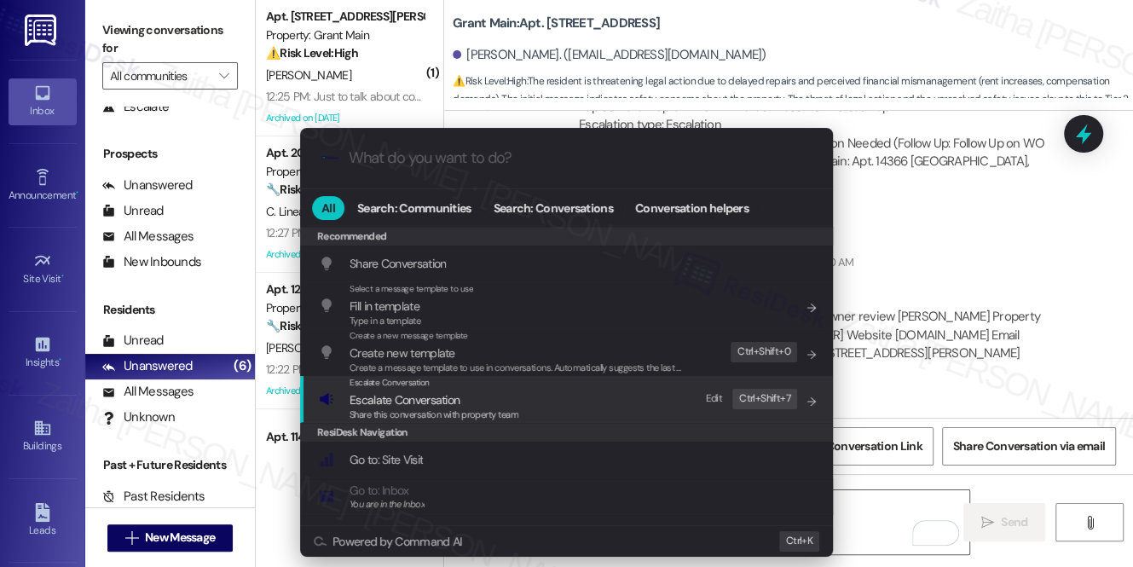
drag, startPoint x: 420, startPoint y: 405, endPoint x: 413, endPoint y: 389, distance: 17.9
click at [419, 407] on div "Escalate Conversation Escalate Conversation Share this conversation with proper…" at bounding box center [434, 399] width 169 height 46
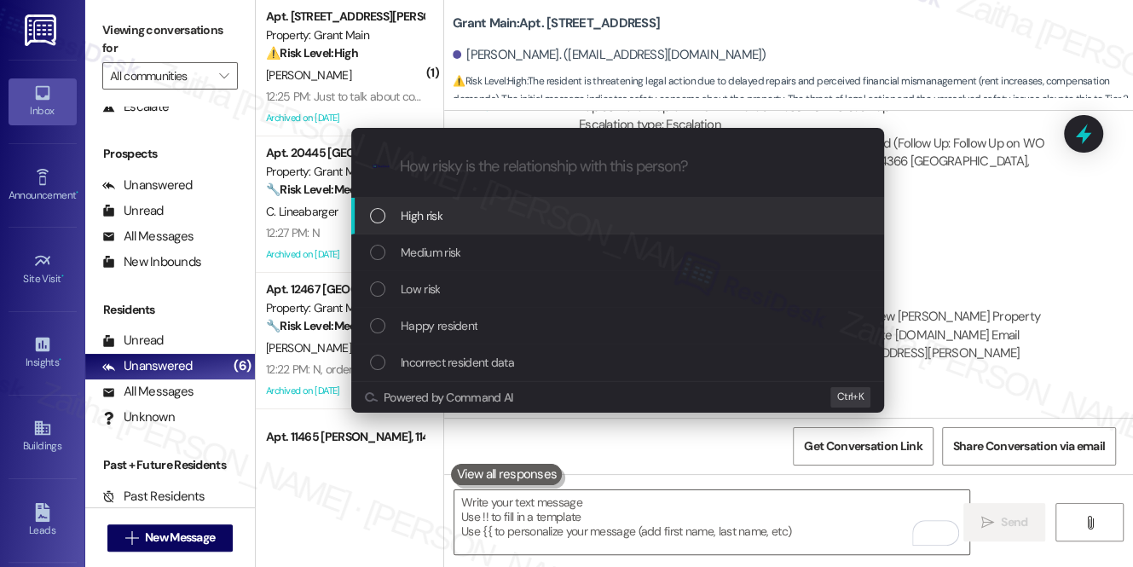
click at [442, 211] on div "High risk" at bounding box center [619, 215] width 499 height 19
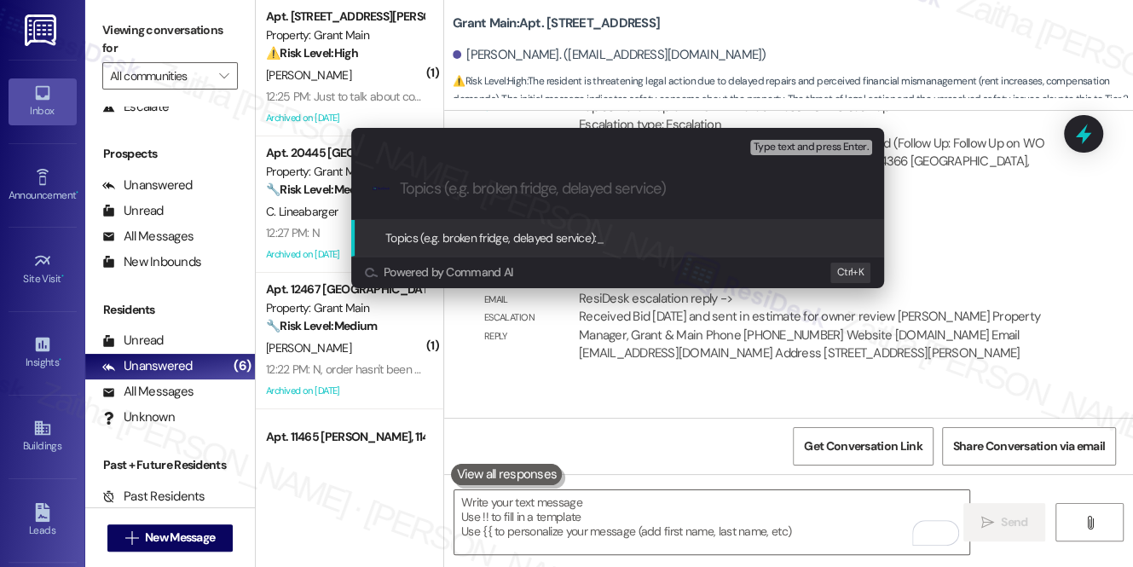
paste input "Compensation Request for Expenses Related to Odor Control"
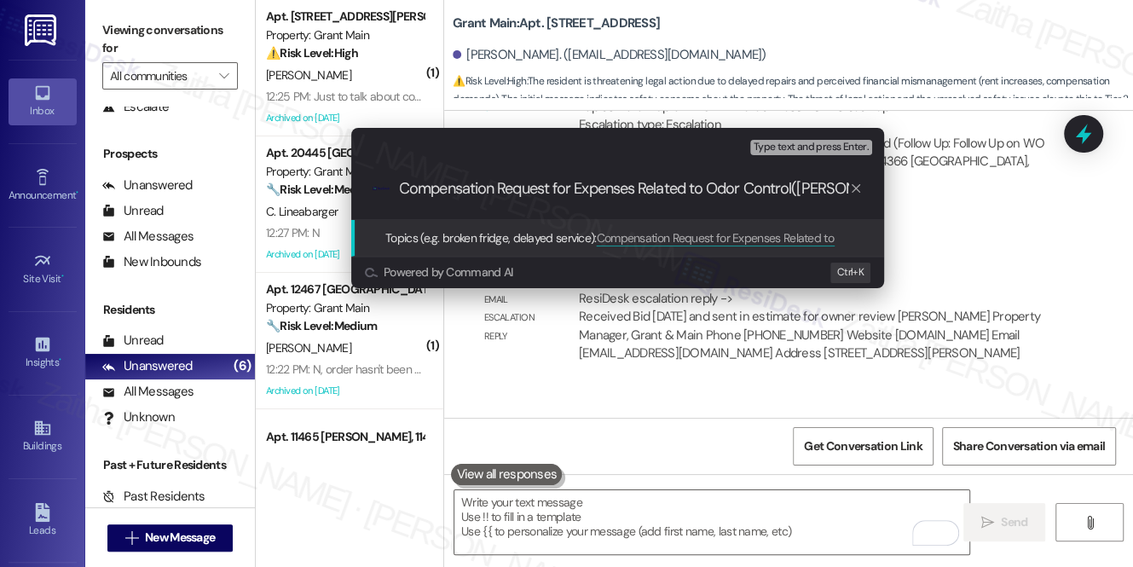
scroll to position [0, 0]
type input "Compensation Request for Expenses Related to Odor Control(basement issue)"
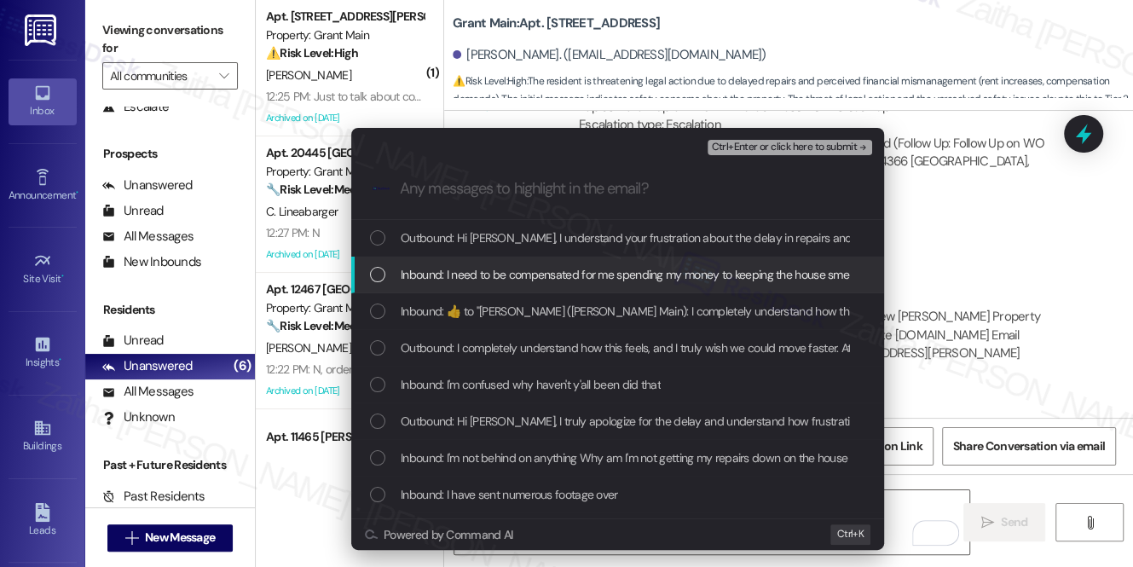
click at [558, 270] on span "Inbound: I need to be compensated for me spending my money to keeping the house…" at bounding box center [889, 274] width 976 height 19
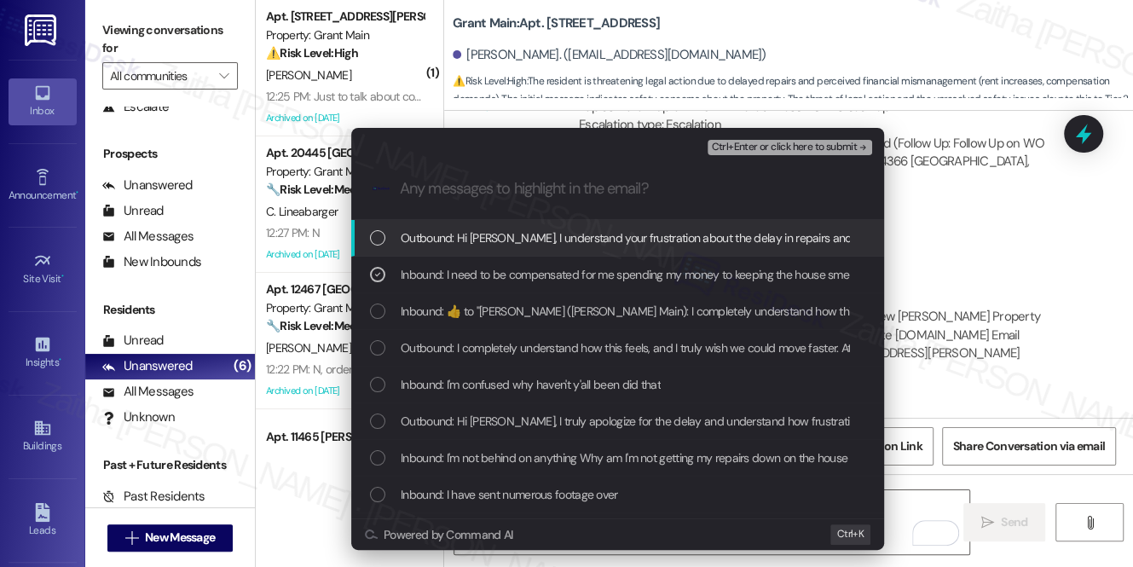
click at [764, 150] on span "Ctrl+Enter or click here to submit" at bounding box center [784, 148] width 146 height 12
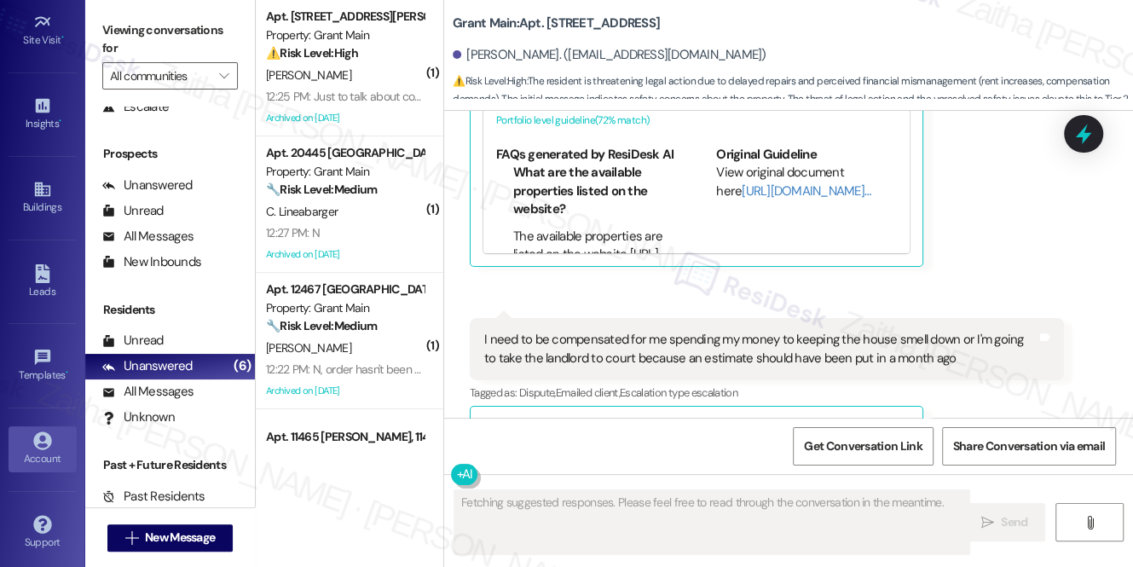
scroll to position [240, 0]
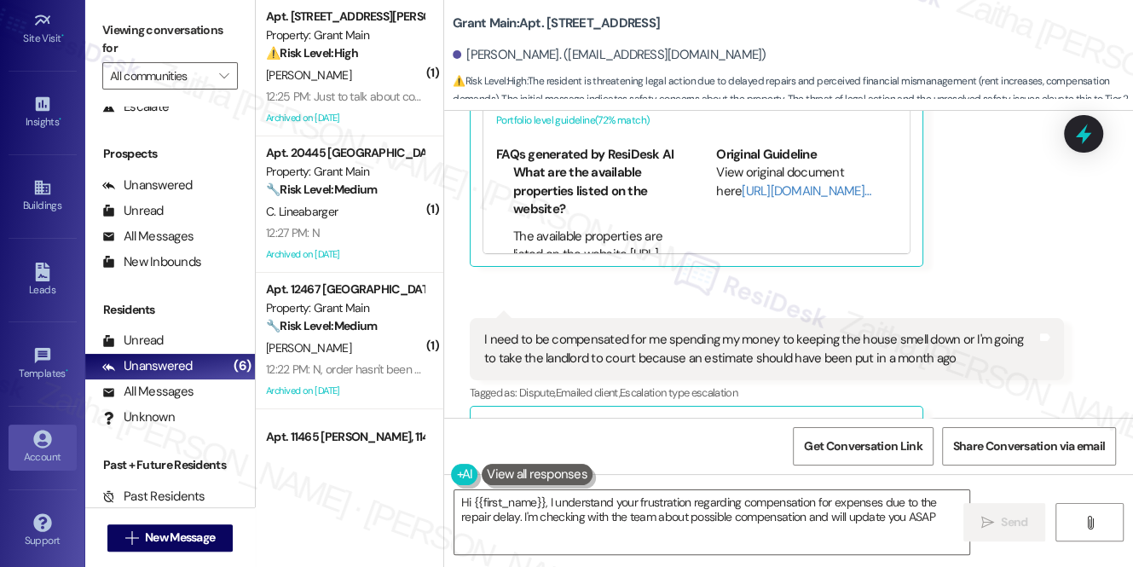
type textarea "Hi {{first_name}}, I understand your frustration regarding compensation for exp…"
click at [35, 451] on div "Account" at bounding box center [42, 456] width 85 height 17
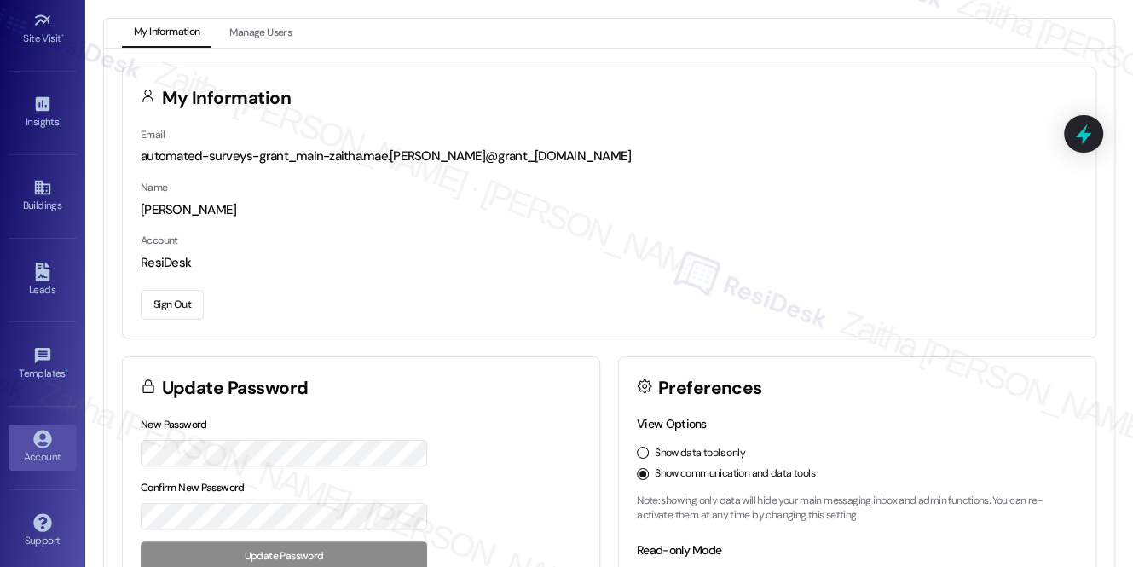
click at [159, 306] on button "Sign Out" at bounding box center [172, 305] width 63 height 30
